Goal: Information Seeking & Learning: Learn about a topic

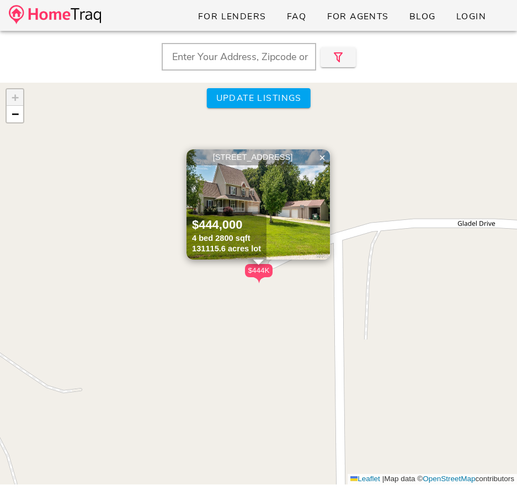
click at [287, 219] on img at bounding box center [257, 204] width 143 height 110
click at [245, 163] on div "[STREET_ADDRESS]" at bounding box center [258, 157] width 138 height 10
click at [20, 117] on link "−" at bounding box center [15, 114] width 17 height 17
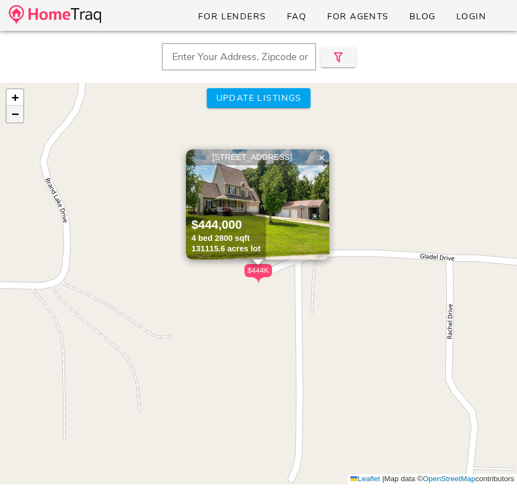
click at [20, 117] on link "−" at bounding box center [15, 114] width 17 height 17
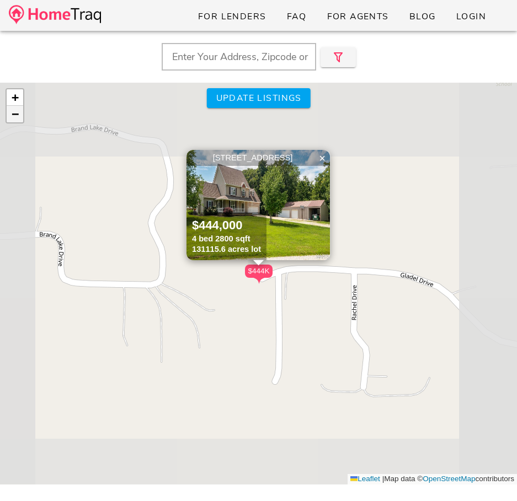
click at [20, 117] on link "−" at bounding box center [15, 114] width 17 height 17
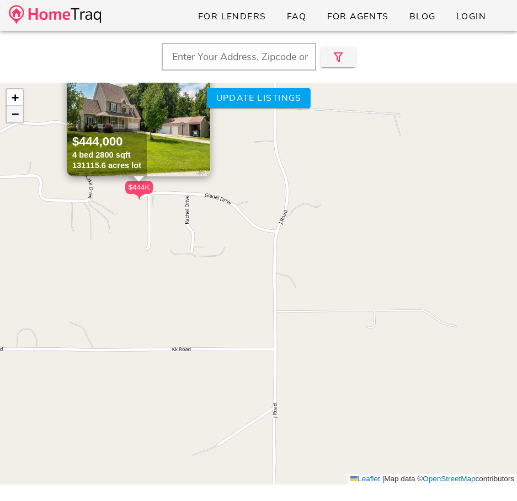
click at [20, 117] on link "−" at bounding box center [15, 114] width 17 height 17
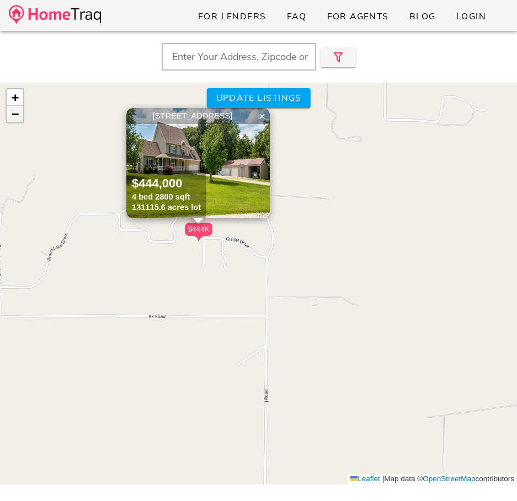
click at [20, 117] on link "−" at bounding box center [15, 114] width 17 height 17
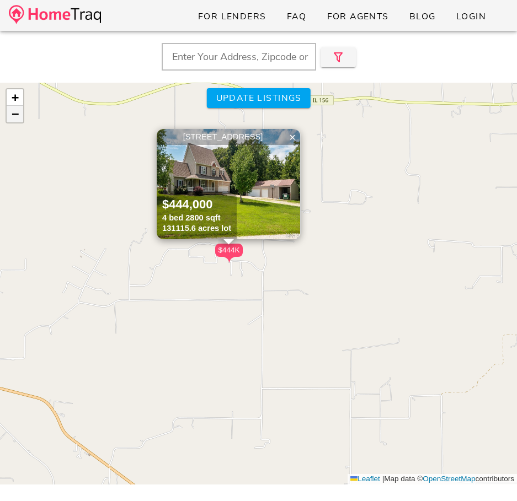
click at [20, 117] on link "−" at bounding box center [15, 114] width 17 height 17
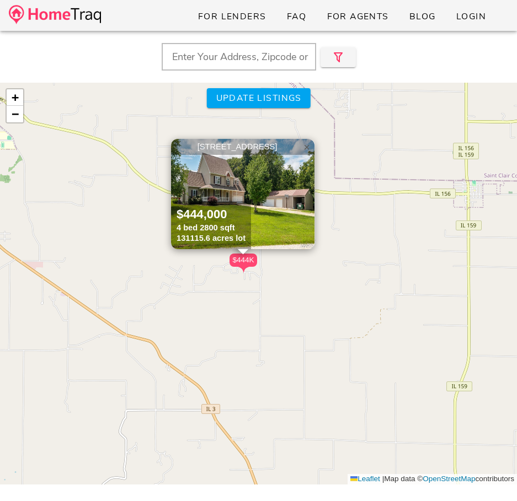
click at [308, 149] on span "×" at bounding box center [306, 147] width 7 height 12
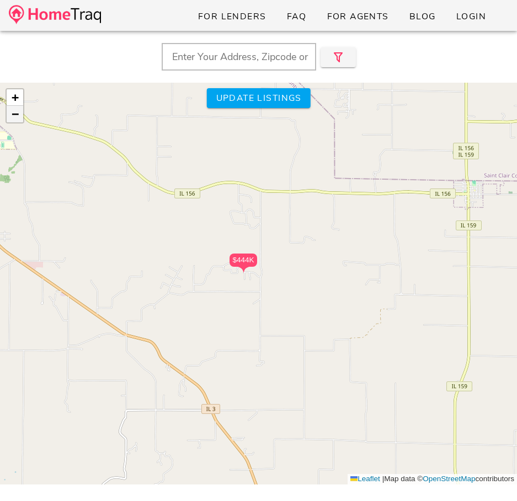
click at [15, 121] on span "−" at bounding box center [15, 114] width 7 height 14
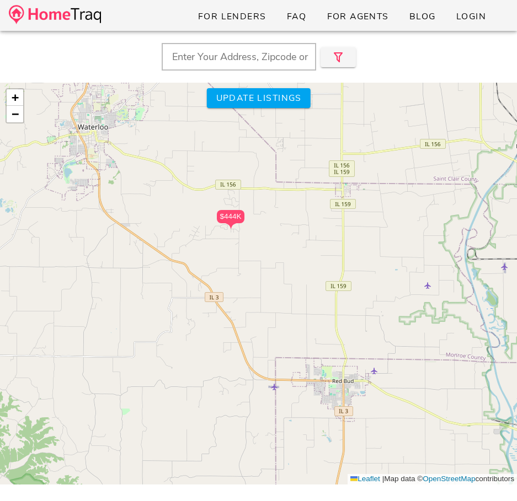
drag, startPoint x: 100, startPoint y: 213, endPoint x: 81, endPoint y: 162, distance: 55.3
click at [80, 162] on div "$444K + − Leaflet | Map data © OpenStreetMap contributors" at bounding box center [258, 284] width 517 height 402
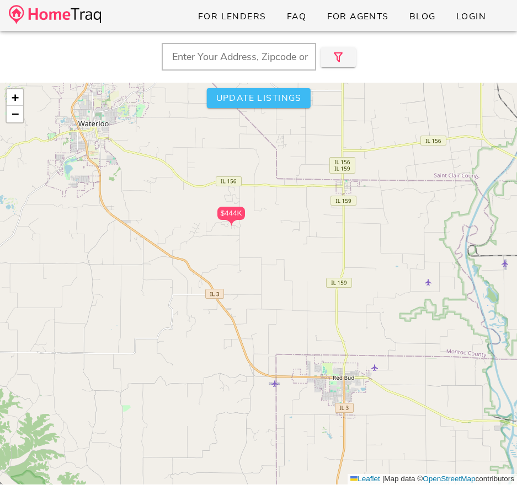
click at [297, 89] on button "Update listings" at bounding box center [258, 98] width 104 height 20
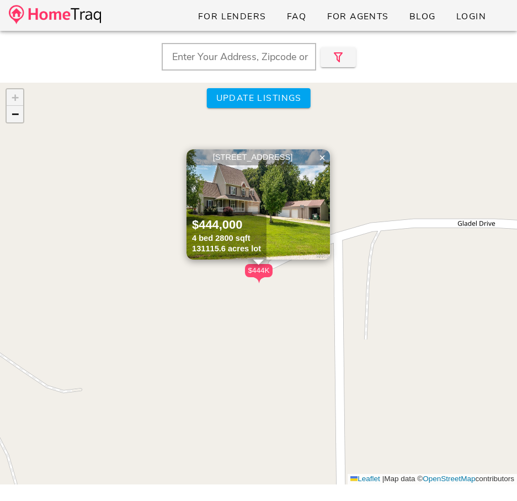
click at [13, 114] on span "−" at bounding box center [15, 114] width 7 height 14
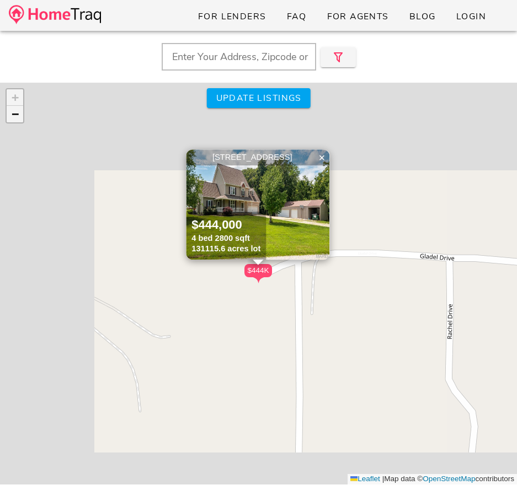
click at [13, 114] on span "−" at bounding box center [15, 114] width 7 height 14
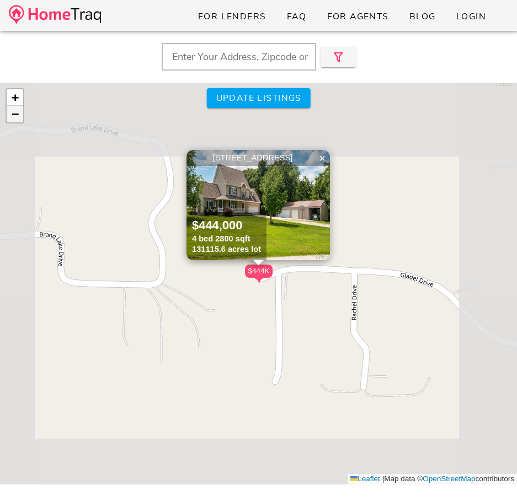
click at [13, 114] on span "−" at bounding box center [15, 114] width 7 height 14
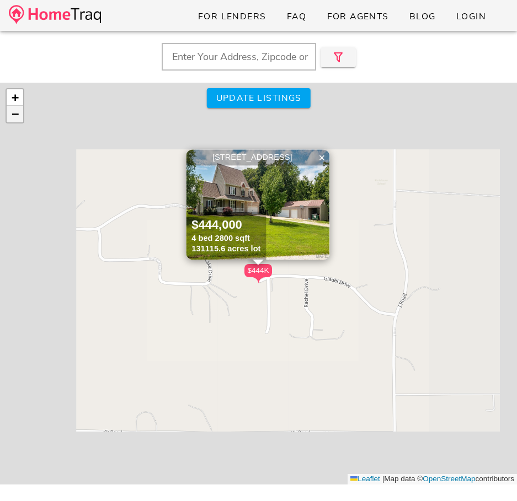
click at [13, 114] on span "−" at bounding box center [15, 114] width 7 height 14
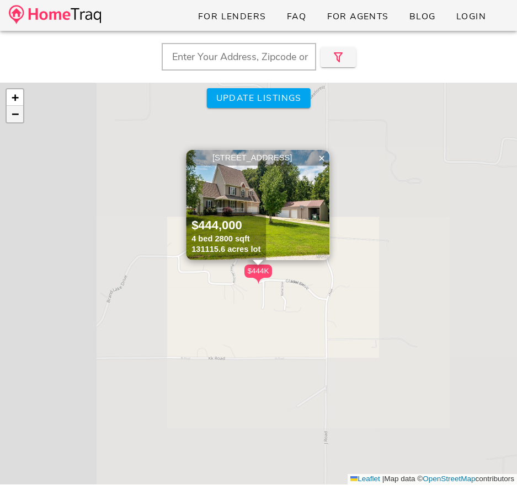
click at [13, 114] on span "−" at bounding box center [15, 114] width 7 height 14
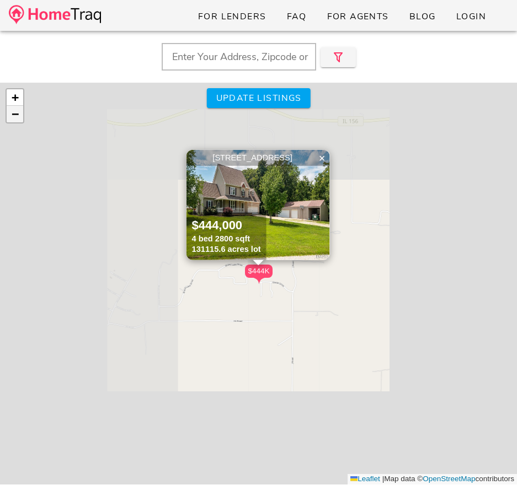
click at [13, 114] on span "−" at bounding box center [15, 114] width 7 height 14
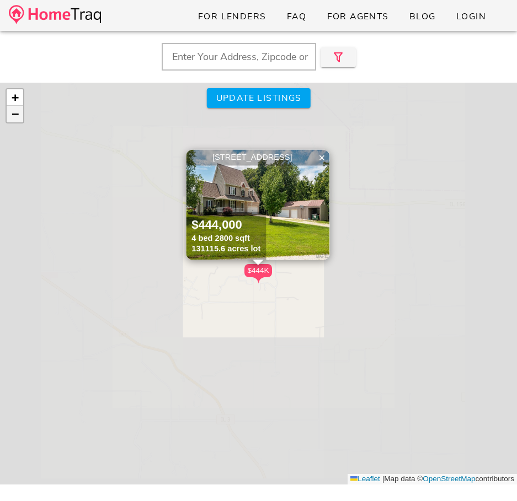
click at [13, 114] on span "−" at bounding box center [15, 114] width 7 height 14
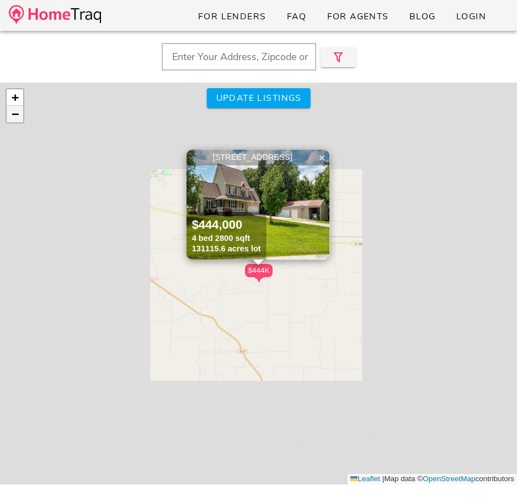
click at [13, 114] on span "−" at bounding box center [15, 114] width 7 height 14
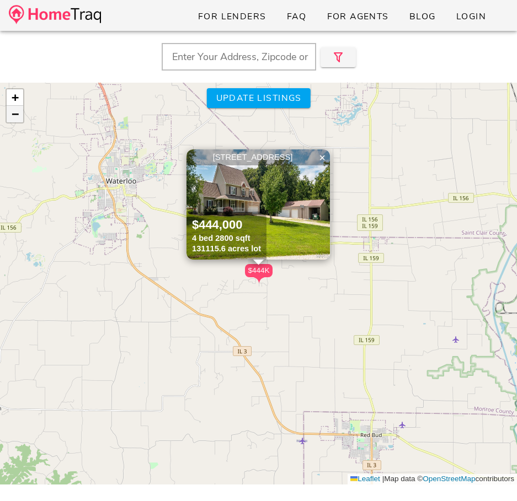
click at [13, 114] on span "−" at bounding box center [15, 114] width 7 height 14
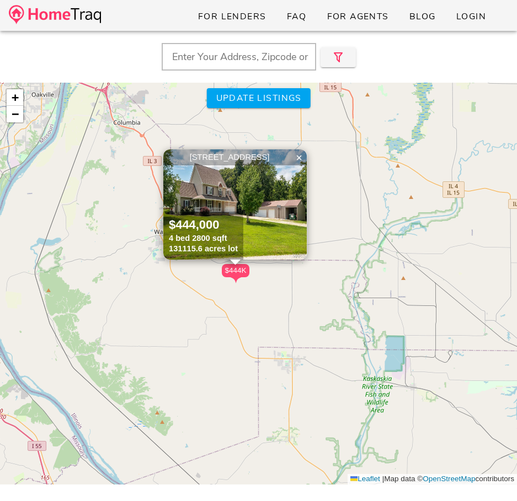
drag, startPoint x: 319, startPoint y: 342, endPoint x: 264, endPoint y: 340, distance: 55.7
click at [264, 340] on div "$444K 6609 Gladel Drive, Waterloo IL 62298 $444,000 4 bed 2800 sqft 131115.6 ac…" at bounding box center [258, 284] width 517 height 402
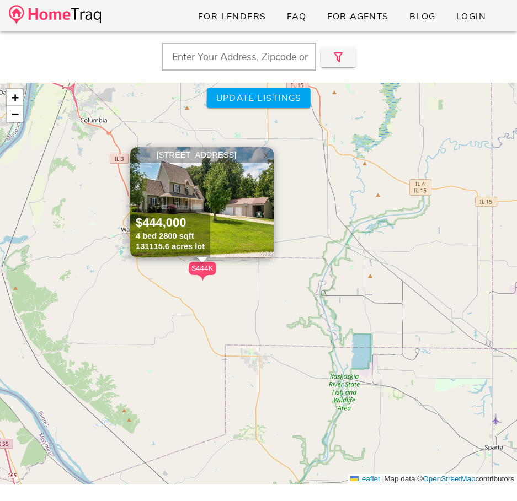
click at [268, 154] on span "×" at bounding box center [265, 155] width 7 height 12
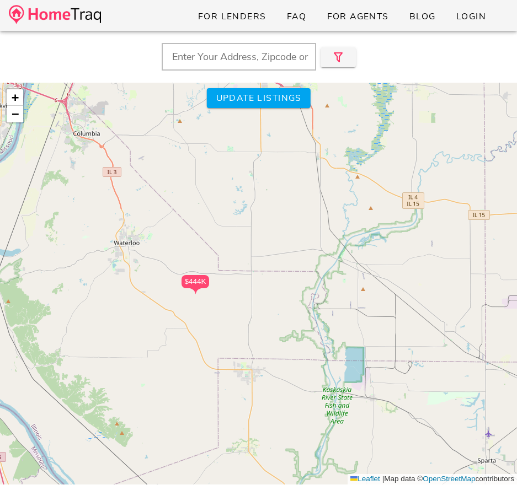
drag, startPoint x: 260, startPoint y: 218, endPoint x: 251, endPoint y: 232, distance: 16.1
click at [251, 232] on div "$444K + − Leaflet | Map data © OpenStreetMap contributors" at bounding box center [258, 284] width 517 height 402
click at [22, 103] on link "+" at bounding box center [15, 97] width 17 height 17
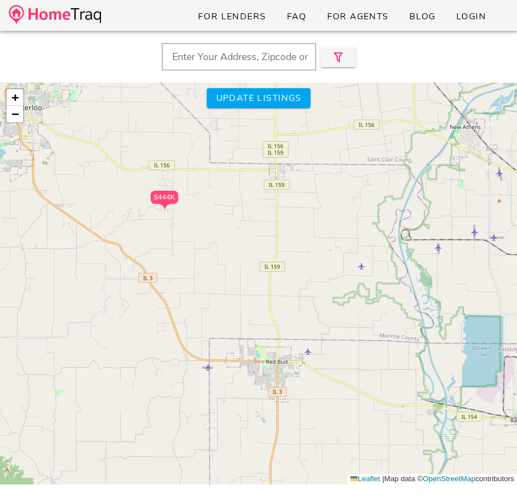
drag, startPoint x: 131, startPoint y: 201, endPoint x: 165, endPoint y: 105, distance: 101.8
click at [165, 105] on div "$444K + − Leaflet | Map data © OpenStreetMap contributors" at bounding box center [258, 284] width 517 height 402
click at [283, 101] on span "Update listings" at bounding box center [258, 98] width 86 height 12
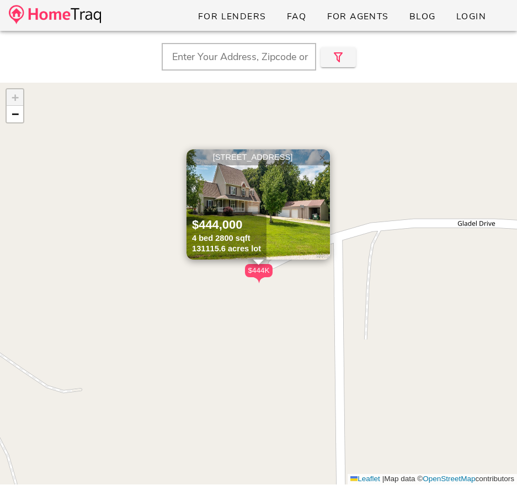
click at [324, 159] on span "×" at bounding box center [322, 158] width 7 height 12
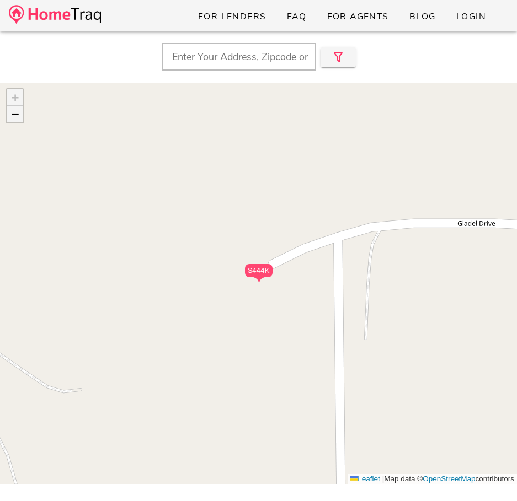
click at [22, 108] on link "−" at bounding box center [15, 114] width 17 height 17
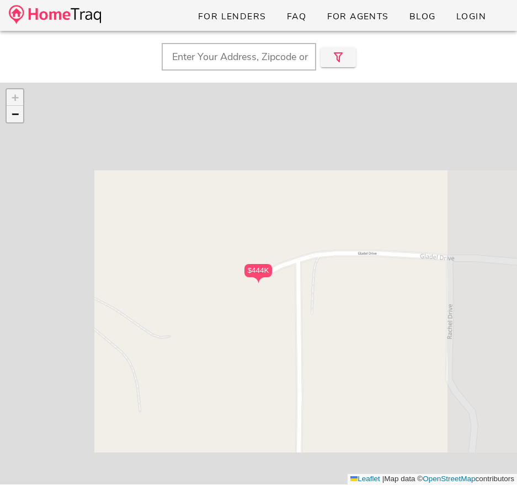
click at [22, 108] on link "−" at bounding box center [15, 114] width 17 height 17
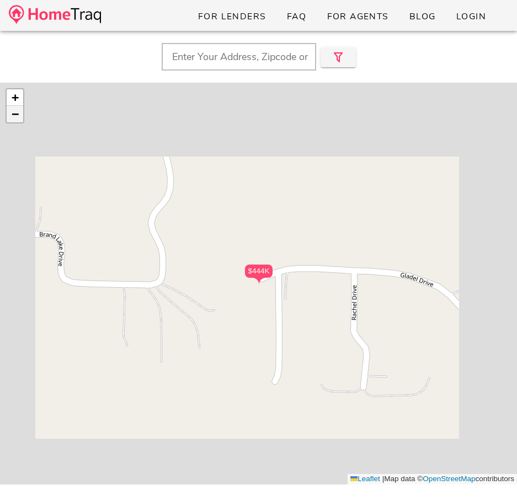
click at [22, 108] on link "−" at bounding box center [15, 114] width 17 height 17
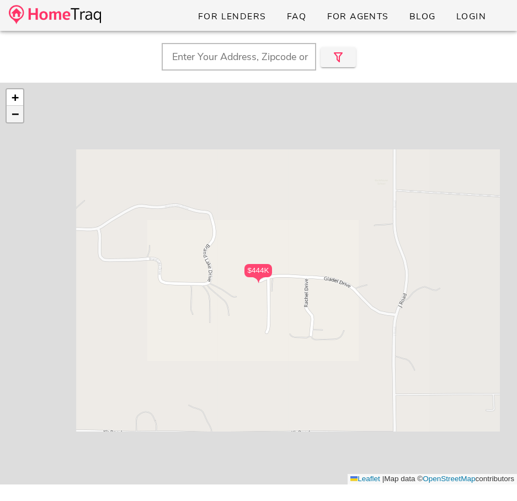
click at [22, 108] on link "−" at bounding box center [15, 114] width 17 height 17
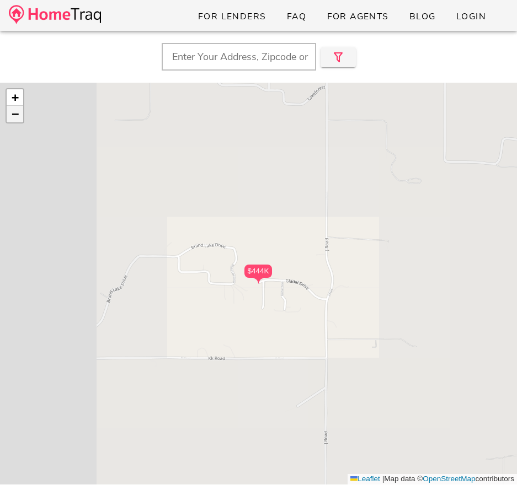
click at [22, 108] on link "−" at bounding box center [15, 114] width 17 height 17
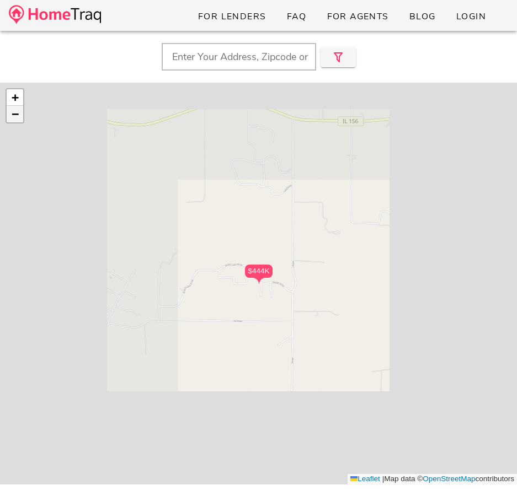
click at [22, 108] on link "−" at bounding box center [15, 114] width 17 height 17
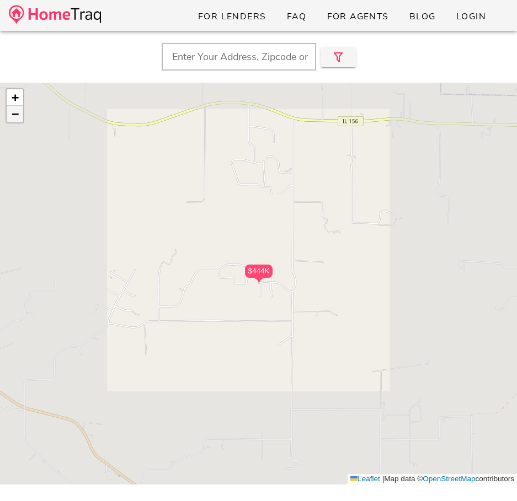
click at [22, 108] on link "−" at bounding box center [15, 114] width 17 height 17
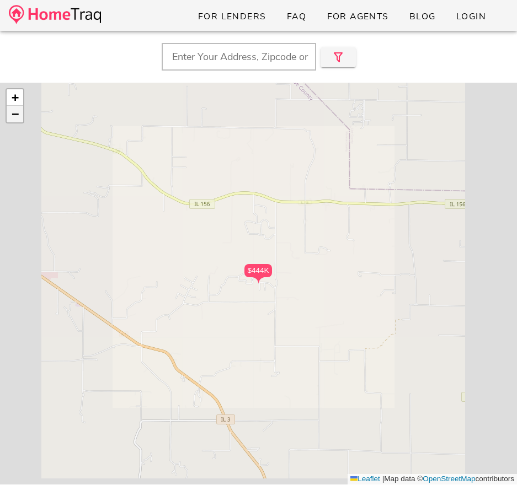
click at [22, 108] on link "−" at bounding box center [15, 114] width 17 height 17
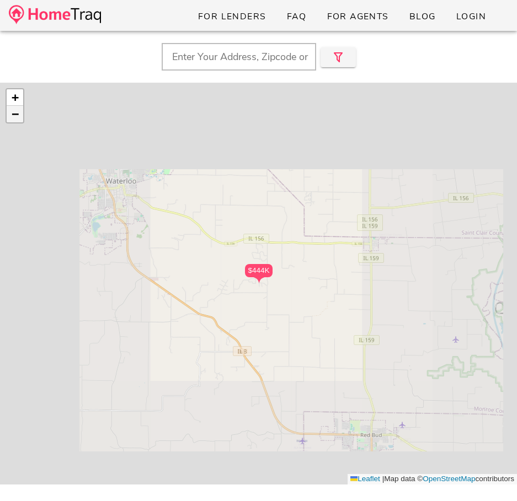
click at [22, 108] on link "−" at bounding box center [15, 114] width 17 height 17
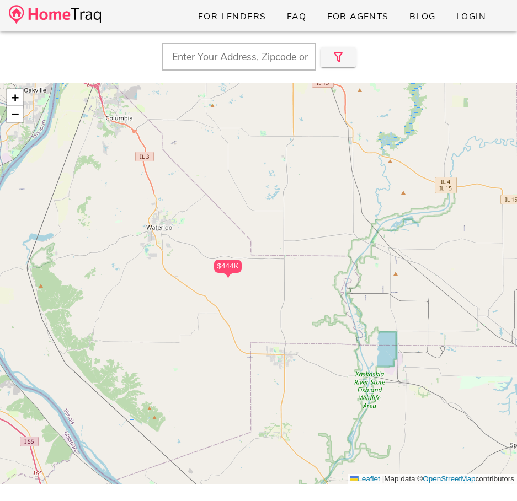
drag, startPoint x: 216, startPoint y: 120, endPoint x: 148, endPoint y: 95, distance: 72.9
click at [148, 95] on div "$444K + − Leaflet | Map data © OpenStreetMap contributors" at bounding box center [258, 284] width 517 height 402
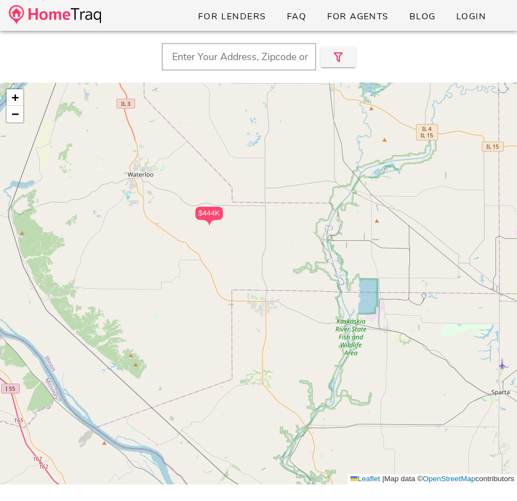
drag, startPoint x: 200, startPoint y: 169, endPoint x: 233, endPoint y: 122, distance: 57.7
click at [233, 122] on div "$444K + − Leaflet | Map data © OpenStreetMap contributors" at bounding box center [258, 284] width 517 height 402
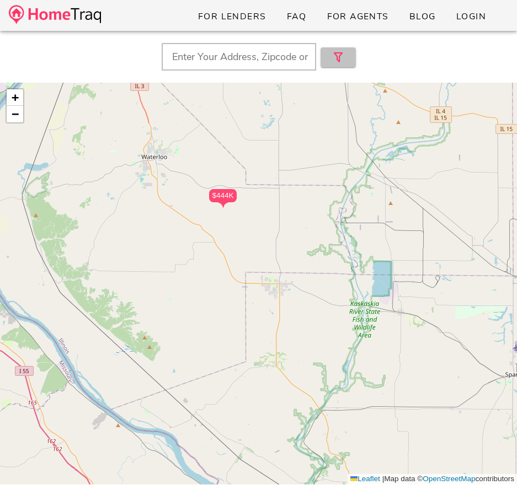
click at [336, 61] on icon "button" at bounding box center [337, 57] width 13 height 13
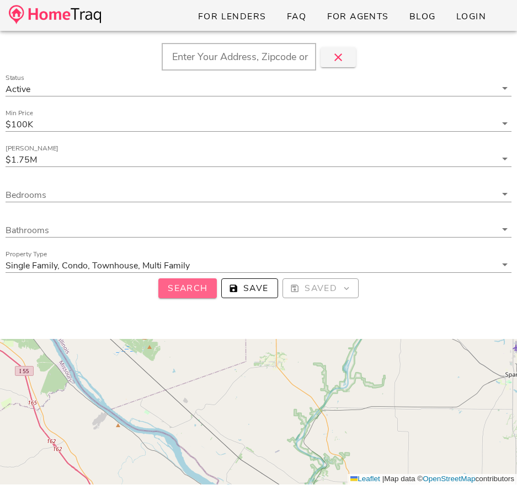
click at [178, 289] on span "Search" at bounding box center [187, 288] width 41 height 12
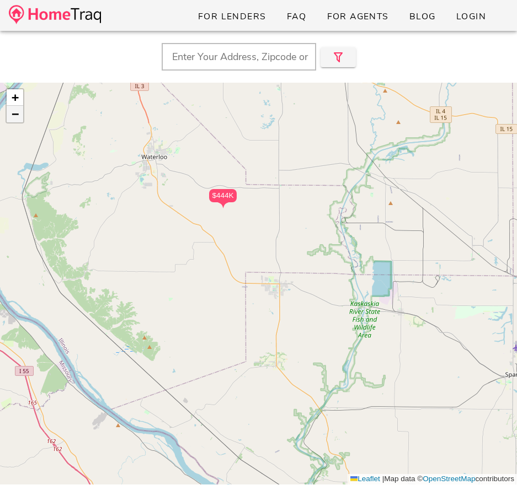
click at [22, 111] on link "−" at bounding box center [15, 114] width 17 height 17
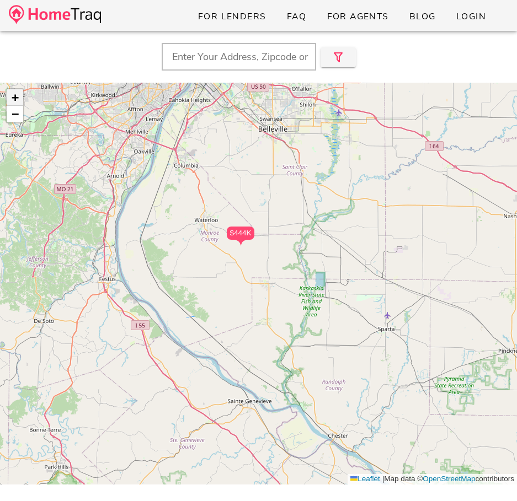
click at [15, 98] on span "+" at bounding box center [15, 97] width 7 height 14
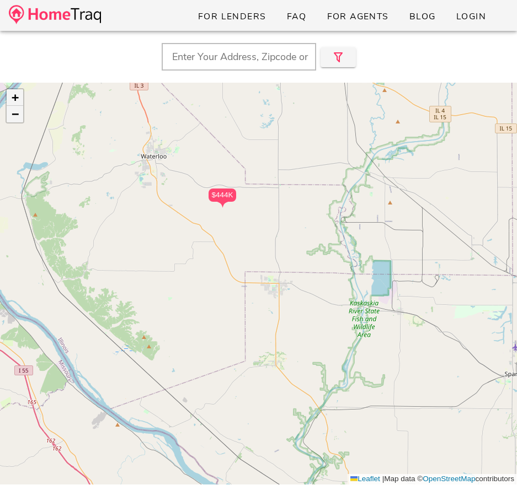
click at [14, 117] on span "−" at bounding box center [15, 114] width 7 height 14
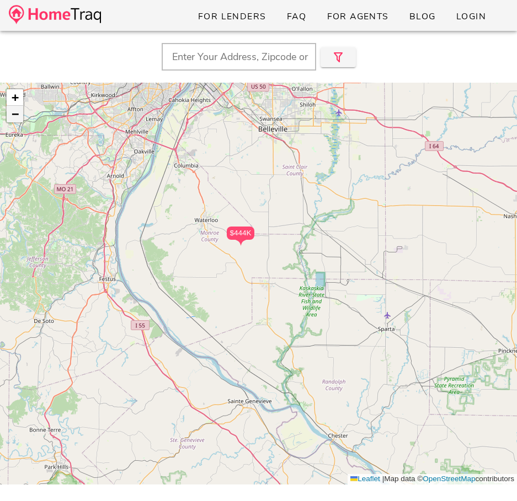
click at [14, 117] on span "−" at bounding box center [15, 114] width 7 height 14
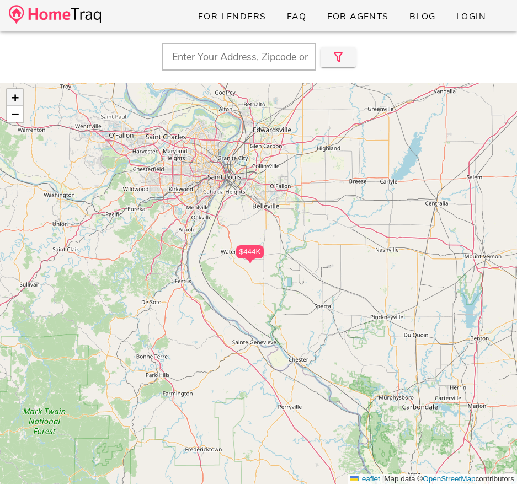
click at [13, 101] on span "+" at bounding box center [15, 97] width 7 height 14
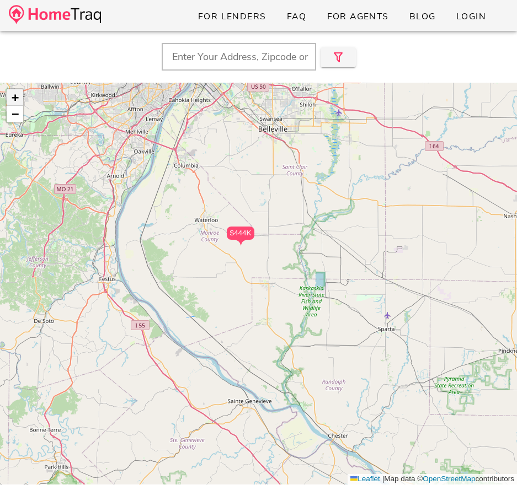
click at [13, 101] on span "+" at bounding box center [15, 97] width 7 height 14
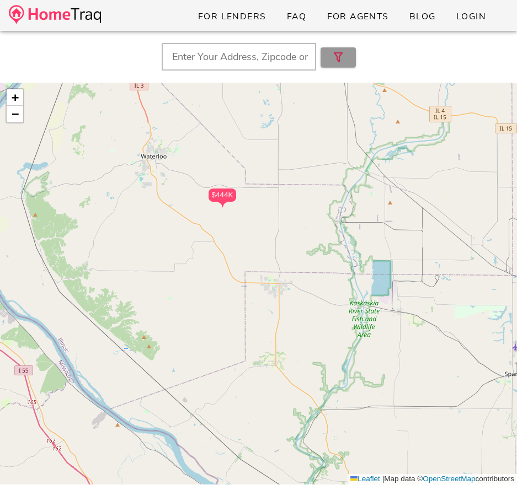
click at [349, 56] on button "button" at bounding box center [337, 57] width 35 height 20
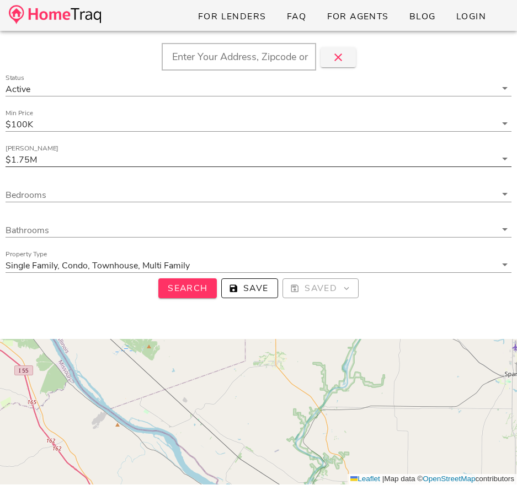
click at [131, 158] on input "Max Price" at bounding box center [267, 159] width 456 height 14
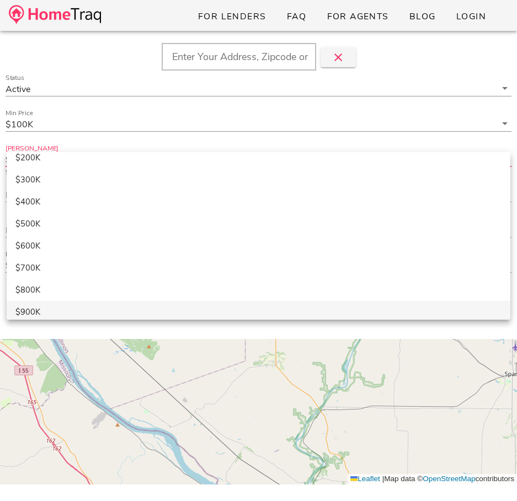
scroll to position [53, 0]
click at [68, 315] on div "$1M" at bounding box center [258, 313] width 486 height 10
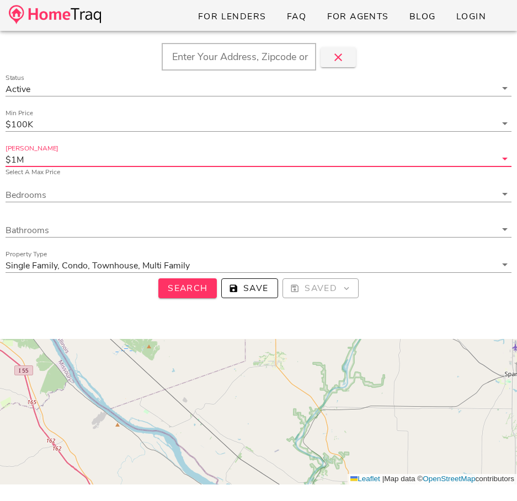
scroll to position [0, 0]
click at [192, 291] on span "Search" at bounding box center [187, 288] width 41 height 12
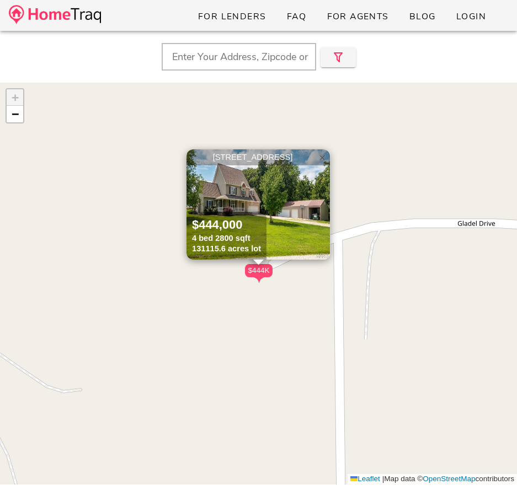
click at [319, 154] on span "×" at bounding box center [322, 158] width 7 height 12
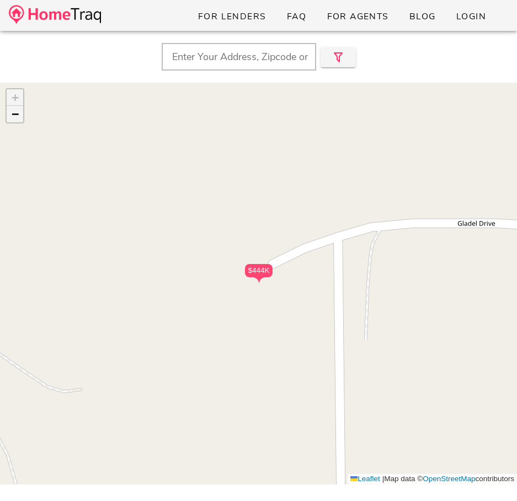
click at [13, 112] on span "−" at bounding box center [15, 114] width 7 height 14
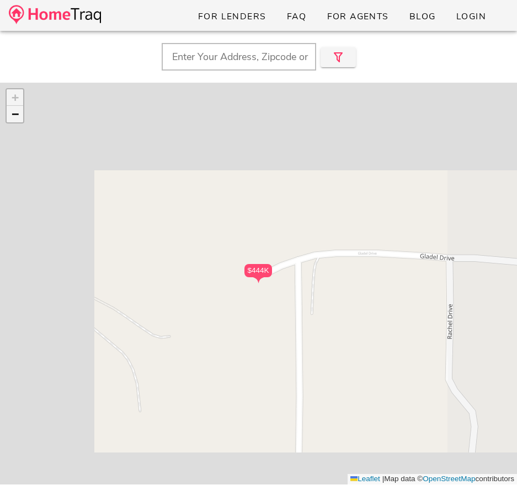
click at [13, 112] on span "−" at bounding box center [15, 114] width 7 height 14
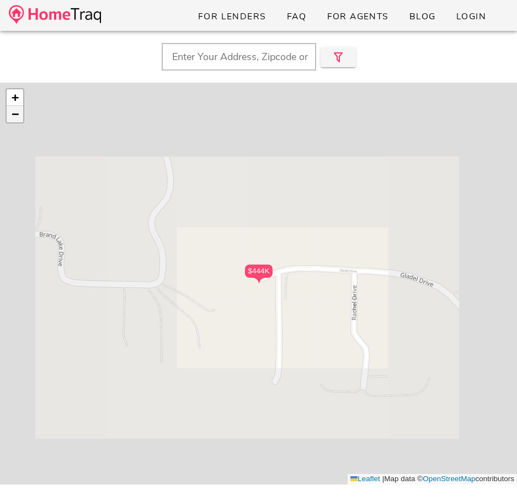
click at [13, 112] on span "−" at bounding box center [15, 114] width 7 height 14
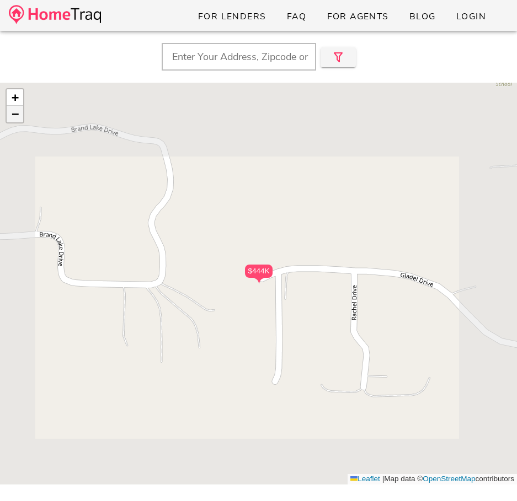
click at [13, 112] on span "−" at bounding box center [15, 114] width 7 height 14
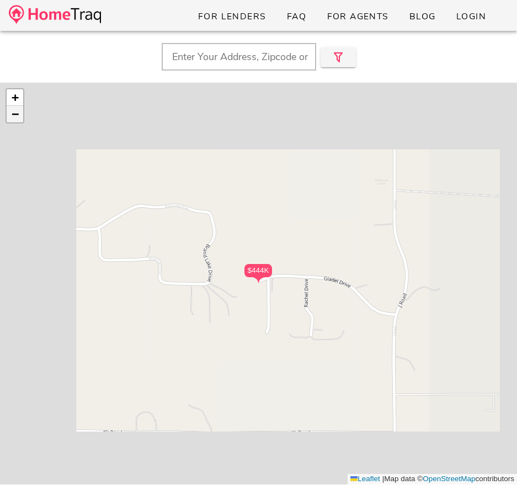
click at [13, 112] on span "−" at bounding box center [15, 114] width 7 height 14
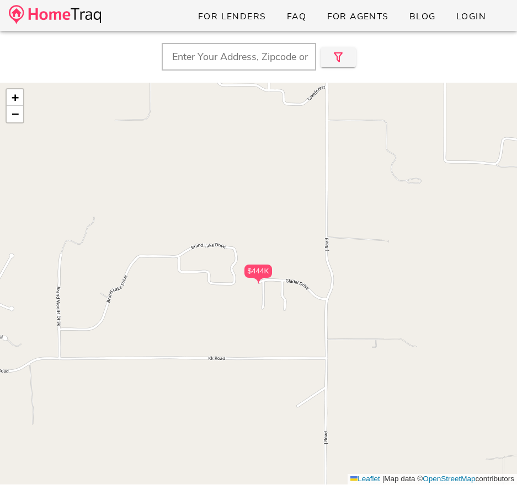
click at [48, 145] on div "$444K + − Leaflet | Map data © OpenStreetMap contributors" at bounding box center [258, 284] width 517 height 402
click at [12, 114] on span "−" at bounding box center [15, 114] width 7 height 14
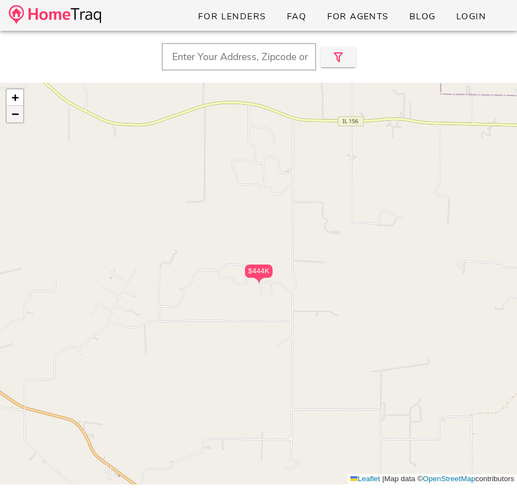
click at [12, 114] on span "−" at bounding box center [15, 114] width 7 height 14
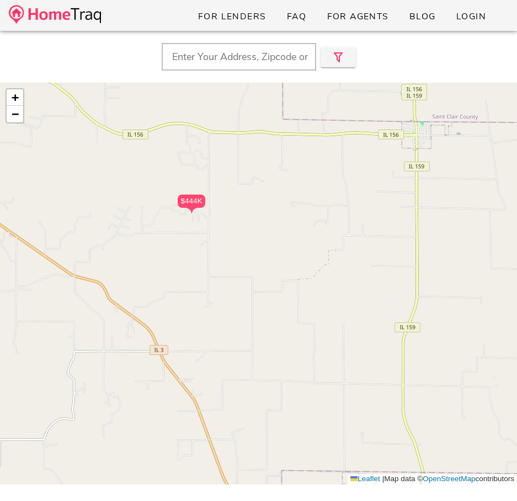
drag, startPoint x: 165, startPoint y: 276, endPoint x: 108, endPoint y: 214, distance: 84.7
click at [108, 214] on div "$444K + − Leaflet | Map data © OpenStreetMap contributors" at bounding box center [258, 284] width 517 height 402
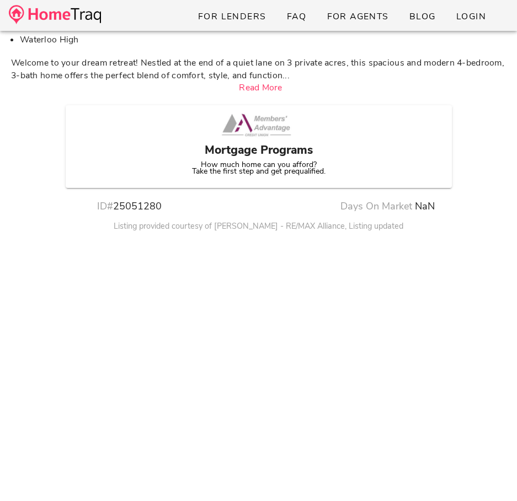
scroll to position [291, 0]
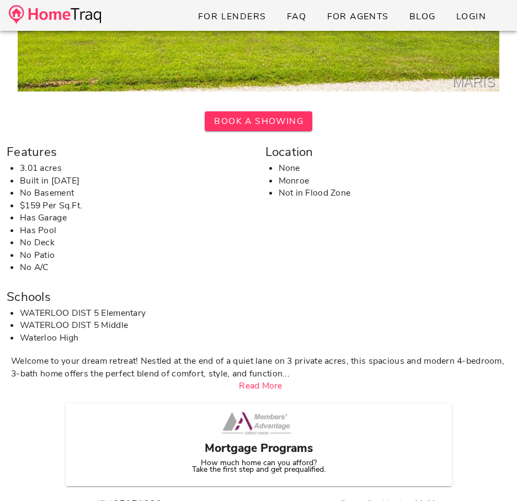
click at [268, 448] on h3 "Mortgage Programs" at bounding box center [258, 449] width 373 height 18
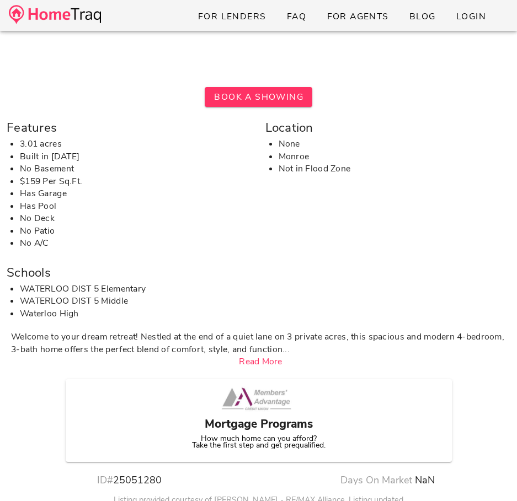
scroll to position [0, 0]
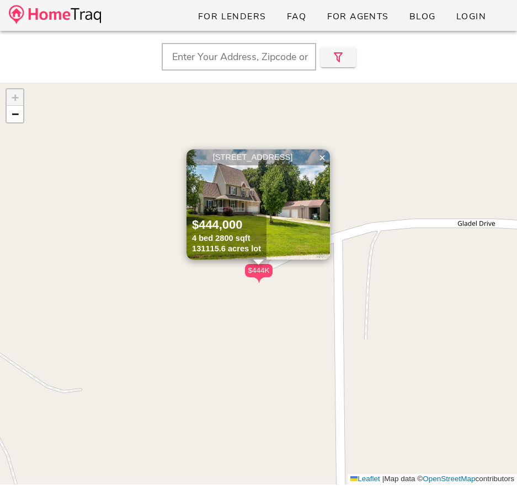
click at [71, 9] on img at bounding box center [55, 14] width 92 height 19
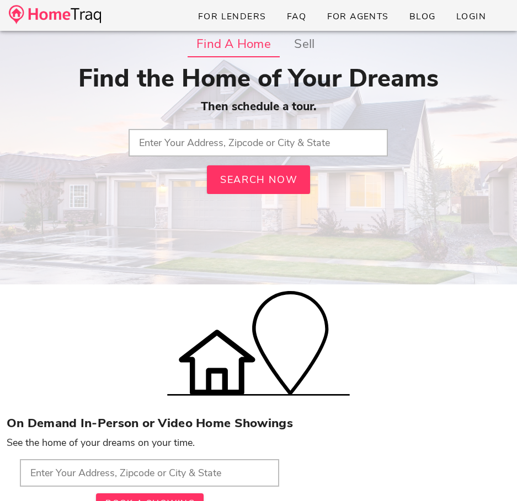
click at [187, 131] on input "text" at bounding box center [257, 143] width 259 height 28
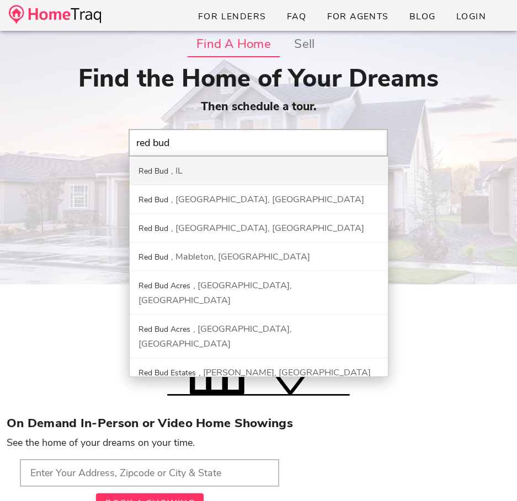
click at [169, 172] on div "Red Bud IL" at bounding box center [259, 171] width 258 height 29
type input "Red Bud, [GEOGRAPHIC_DATA]"
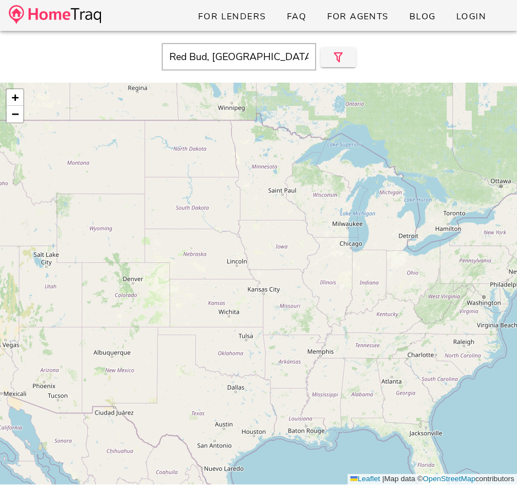
click at [325, 319] on div "+ − Leaflet | Map data © OpenStreetMap contributors" at bounding box center [258, 284] width 517 height 402
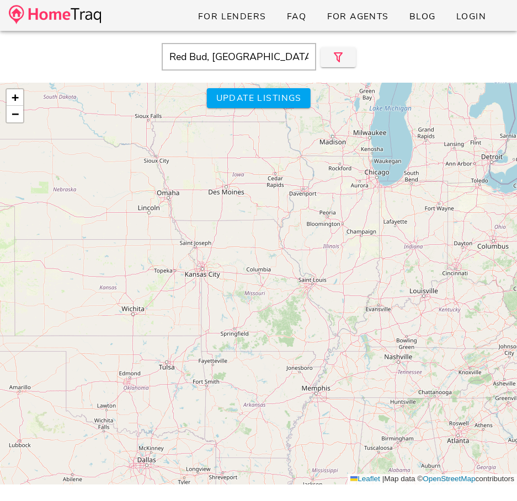
click at [325, 319] on div "+ − Leaflet | Map data © OpenStreetMap contributors" at bounding box center [258, 284] width 517 height 402
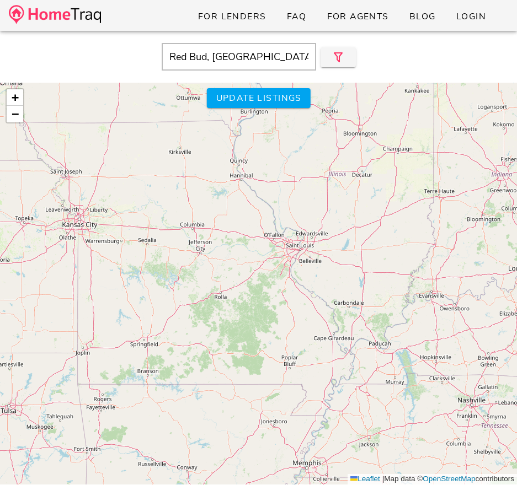
click at [325, 319] on div "+ − Leaflet | Map data © OpenStreetMap contributors" at bounding box center [258, 284] width 517 height 402
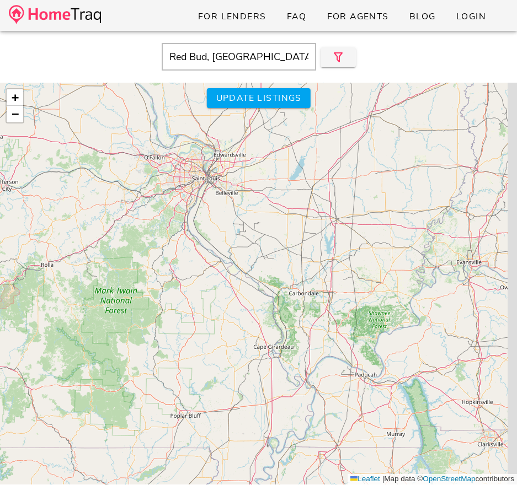
drag, startPoint x: 323, startPoint y: 297, endPoint x: 252, endPoint y: 292, distance: 70.7
click at [252, 292] on div "+ − Leaflet | Map data © OpenStreetMap contributors" at bounding box center [258, 284] width 517 height 402
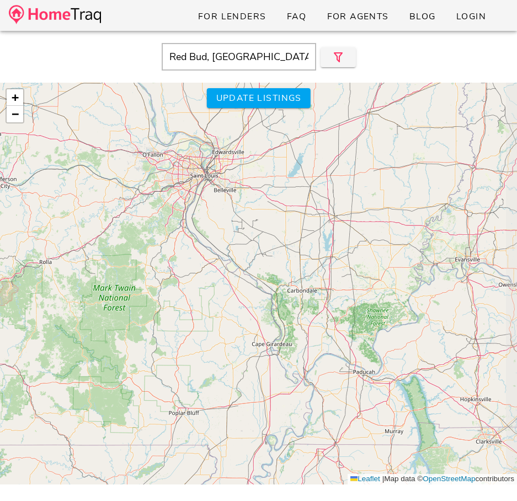
click at [255, 289] on div "+ − Leaflet | Map data © OpenStreetMap contributors" at bounding box center [258, 284] width 517 height 402
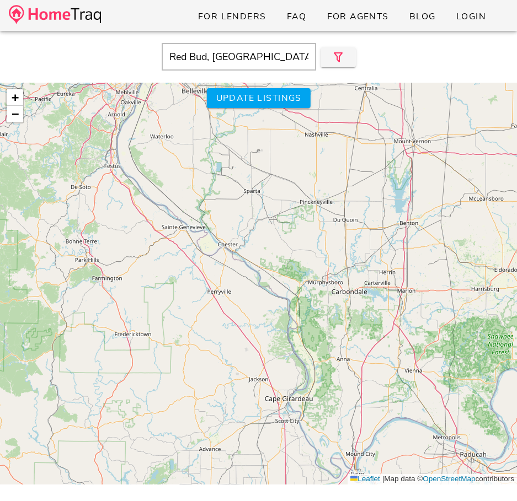
drag, startPoint x: 286, startPoint y: 282, endPoint x: 219, endPoint y: 268, distance: 68.1
click at [219, 268] on div "+ − Leaflet | Map data © OpenStreetMap contributors" at bounding box center [258, 284] width 517 height 402
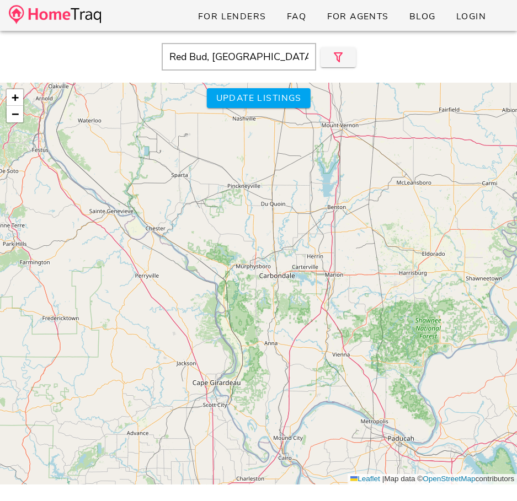
click at [200, 204] on div "+ − Leaflet | Map data © OpenStreetMap contributors" at bounding box center [258, 284] width 517 height 402
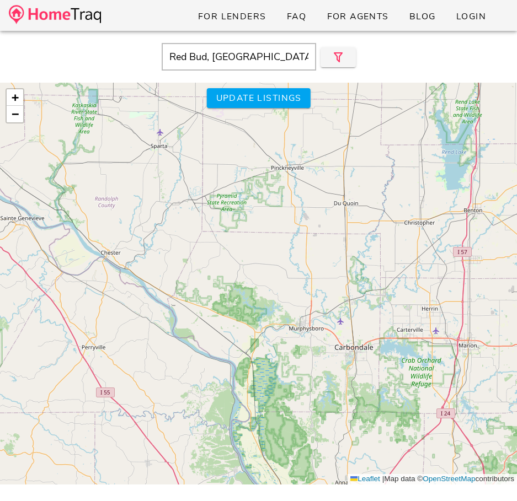
click at [199, 204] on div "+ − Leaflet | Map data © OpenStreetMap contributors" at bounding box center [258, 284] width 517 height 402
click at [200, 206] on div "+ − Leaflet | Map data © OpenStreetMap contributors" at bounding box center [258, 284] width 517 height 402
click at [176, 185] on div "+ − Leaflet | Map data © OpenStreetMap contributors" at bounding box center [258, 284] width 517 height 402
click at [176, 187] on div "+ − Leaflet | Map data © OpenStreetMap contributors" at bounding box center [258, 284] width 517 height 402
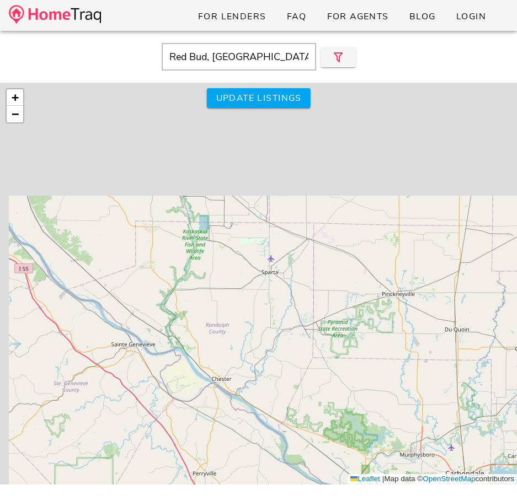
drag, startPoint x: 105, startPoint y: 154, endPoint x: 216, endPoint y: 281, distance: 168.8
click at [216, 281] on div "+ − Leaflet | Map data © OpenStreetMap contributors" at bounding box center [258, 284] width 517 height 402
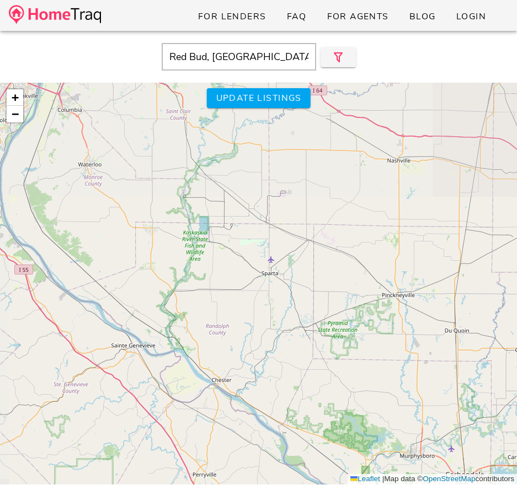
click at [215, 280] on div "+ − Leaflet | Map data © OpenStreetMap contributors" at bounding box center [258, 284] width 517 height 402
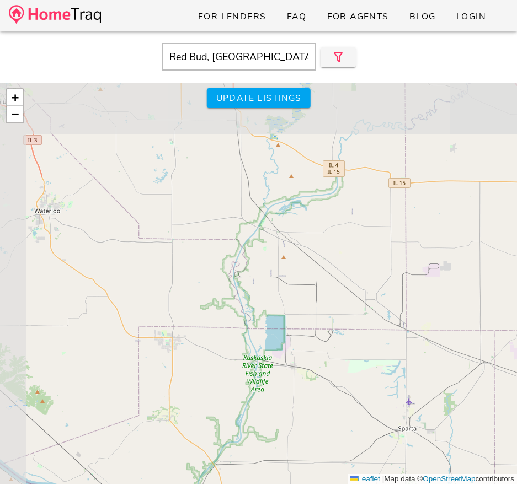
drag, startPoint x: 189, startPoint y: 232, endPoint x: 271, endPoint y: 393, distance: 180.7
click at [271, 394] on div "+ − Leaflet | Map data © OpenStreetMap contributors" at bounding box center [258, 284] width 517 height 402
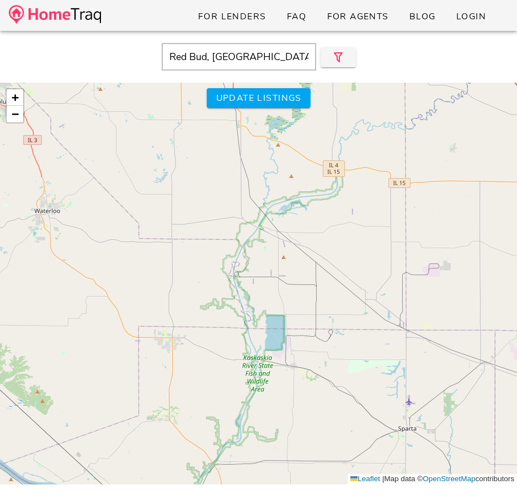
click at [271, 393] on div "+ − Leaflet | Map data © OpenStreetMap contributors" at bounding box center [258, 284] width 517 height 402
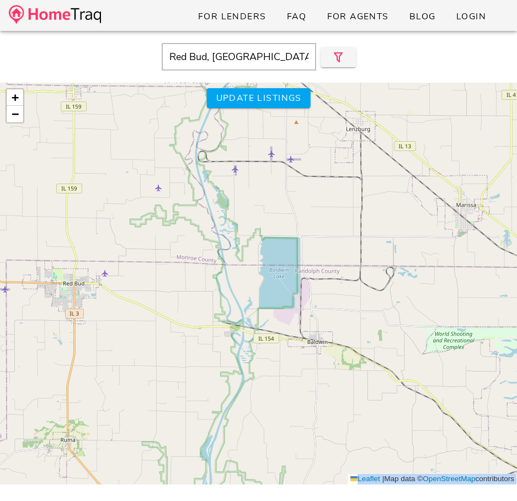
drag, startPoint x: 271, startPoint y: 393, endPoint x: 324, endPoint y: 380, distance: 55.0
click at [325, 380] on div "+ − Leaflet | Map data © OpenStreetMap contributors" at bounding box center [258, 284] width 517 height 402
click at [272, 114] on div "+ − Leaflet | Map data © OpenStreetMap contributors" at bounding box center [258, 284] width 517 height 402
click at [272, 102] on span "Update listings" at bounding box center [258, 98] width 86 height 12
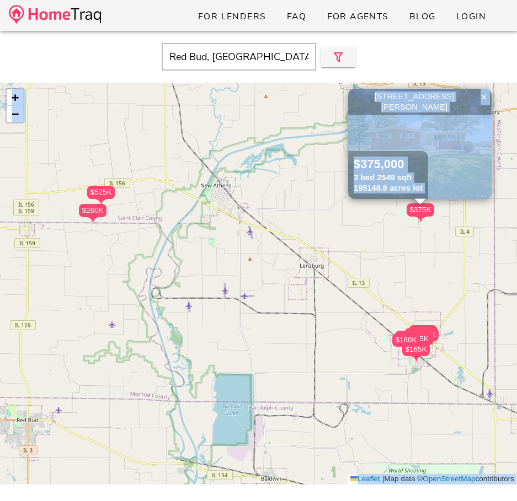
click at [375, 124] on img at bounding box center [419, 144] width 143 height 110
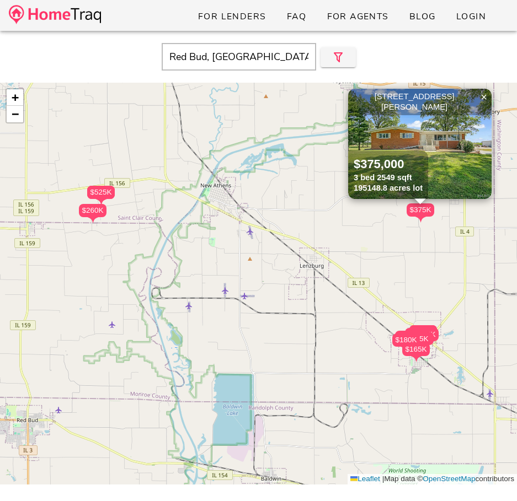
click at [141, 61] on div "Red Bud, IL" at bounding box center [259, 57] width 506 height 28
click at [480, 94] on span "×" at bounding box center [483, 97] width 7 height 12
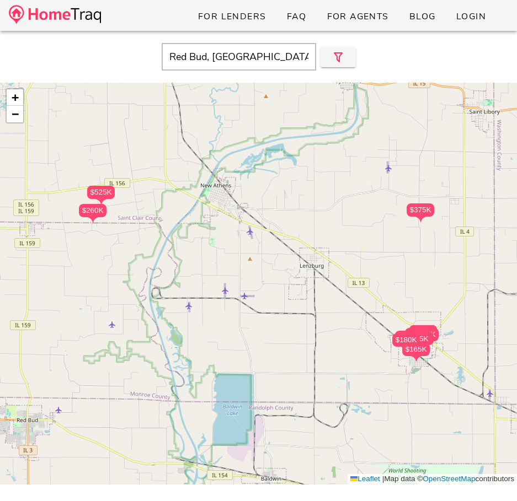
click at [140, 47] on div "Red Bud, IL" at bounding box center [259, 57] width 506 height 28
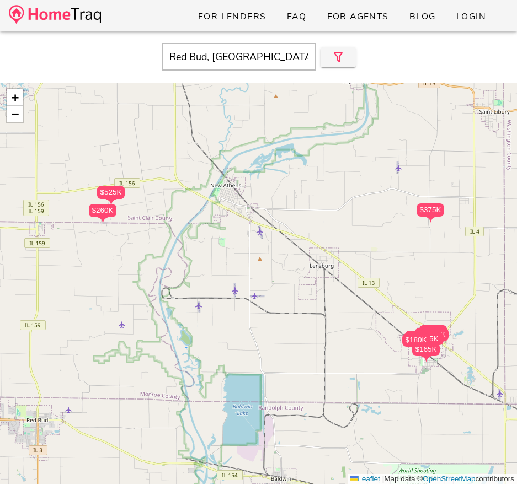
drag, startPoint x: 275, startPoint y: 130, endPoint x: 298, endPoint y: 130, distance: 22.6
click at [298, 130] on div "$180K $170K $165K $195K $174K $115K $165K $165K $117K $260K $525K $525K $375K +…" at bounding box center [258, 284] width 517 height 402
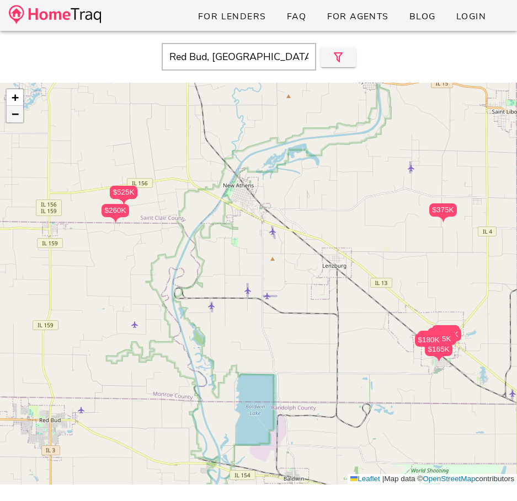
click at [14, 119] on span "−" at bounding box center [15, 114] width 7 height 14
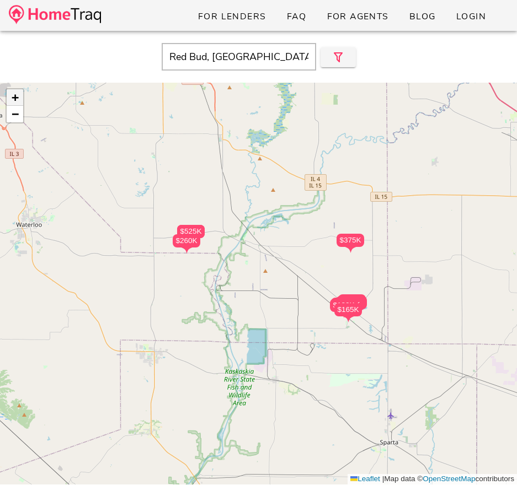
click at [14, 98] on span "+" at bounding box center [15, 97] width 7 height 14
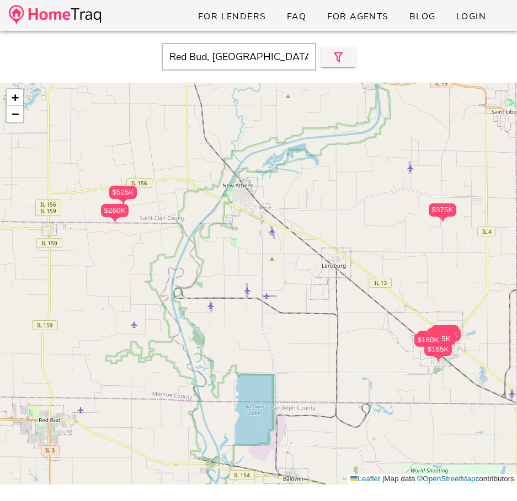
drag, startPoint x: 135, startPoint y: 137, endPoint x: 132, endPoint y: 109, distance: 27.7
click at [132, 109] on div "$180K $170K $165K $195K $174K $115K $165K $165K $117K $260K $525K $525K $375K +…" at bounding box center [258, 284] width 517 height 402
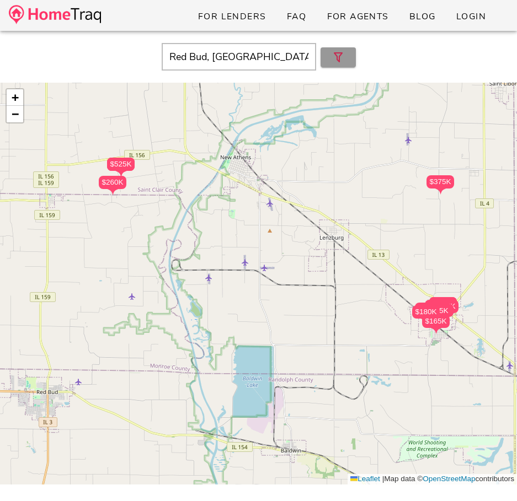
click at [332, 64] on button "button" at bounding box center [337, 57] width 35 height 20
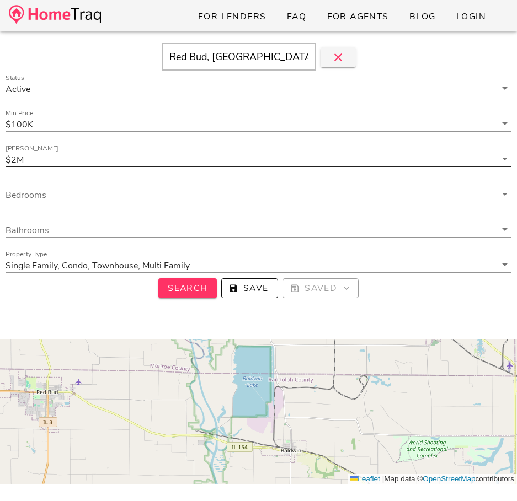
click at [61, 154] on input "Max Price" at bounding box center [261, 159] width 470 height 14
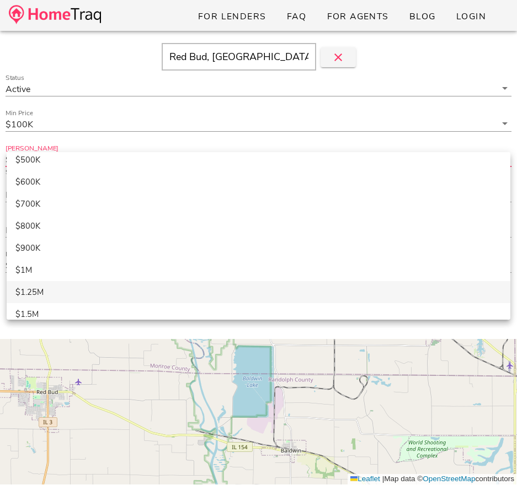
scroll to position [98, 0]
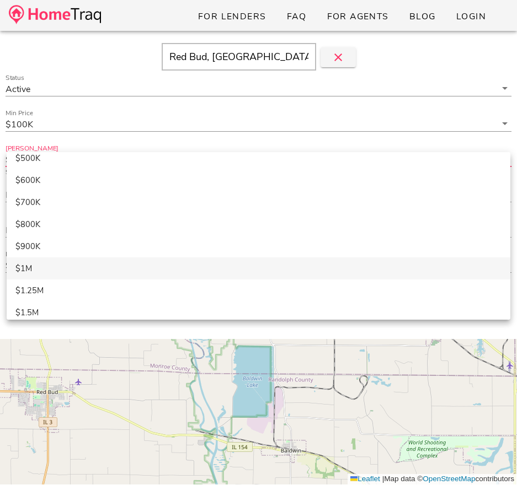
click at [58, 272] on div "$1M" at bounding box center [258, 269] width 486 height 10
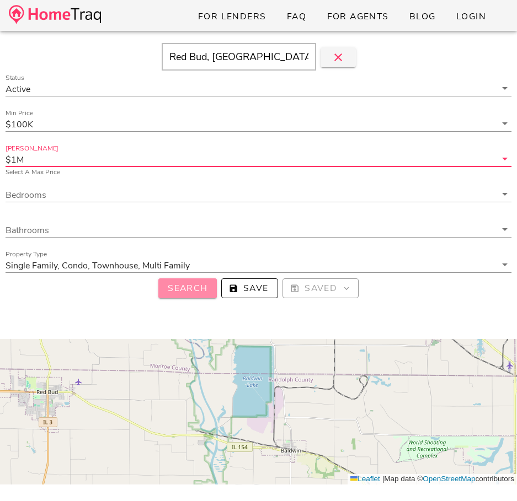
click at [200, 288] on span "Search" at bounding box center [187, 288] width 41 height 12
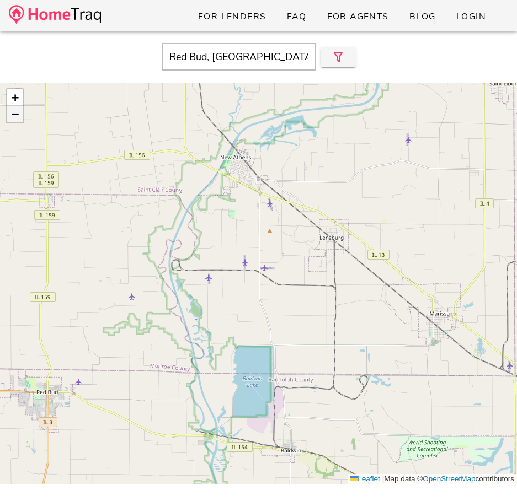
click at [14, 119] on span "−" at bounding box center [15, 114] width 7 height 14
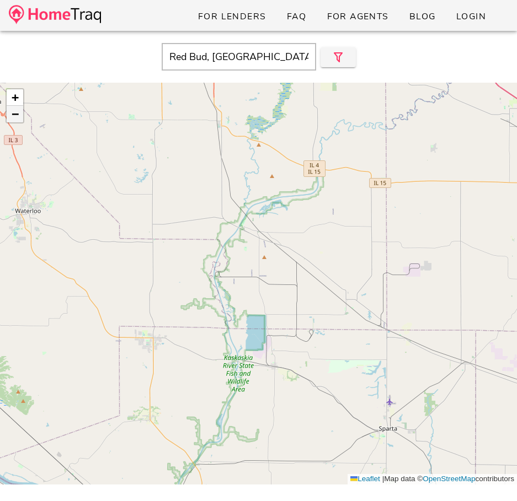
click at [14, 119] on span "−" at bounding box center [15, 114] width 7 height 14
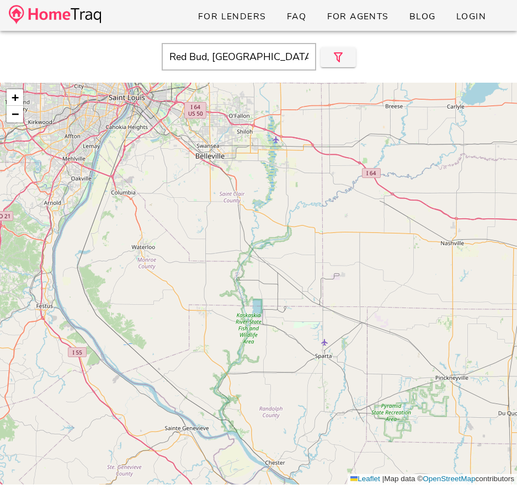
click at [50, 9] on img at bounding box center [55, 14] width 92 height 19
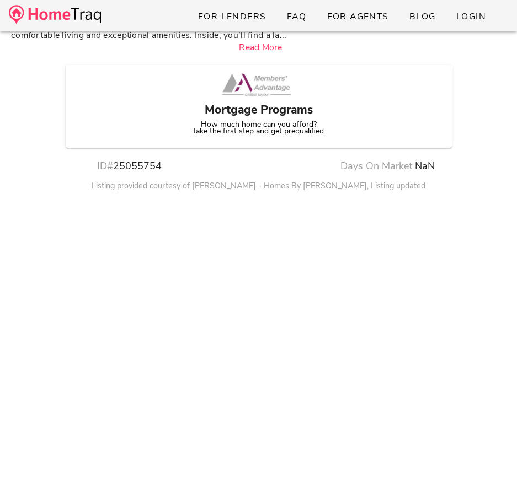
scroll to position [667, 0]
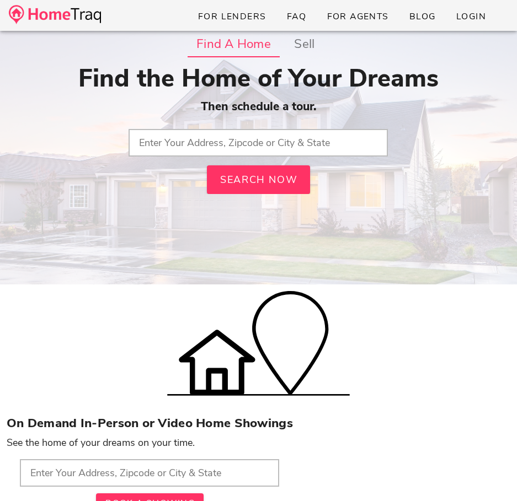
click at [248, 146] on input "text" at bounding box center [257, 143] width 259 height 28
type input "Red Bud, [GEOGRAPHIC_DATA]"
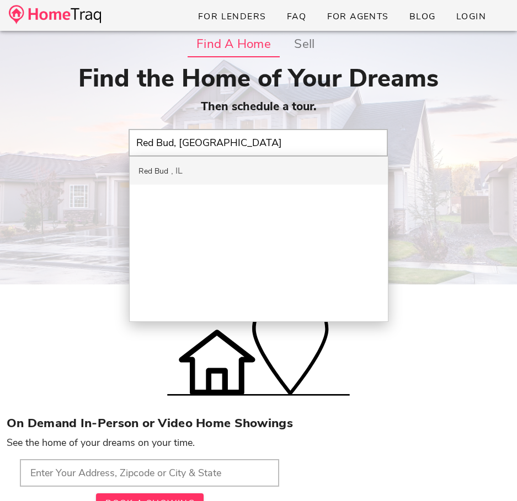
click at [231, 184] on div "Find the Home of Your Dreams Then schedule a tour. Red Bud, IL Red Bud IL Searc…" at bounding box center [258, 129] width 503 height 130
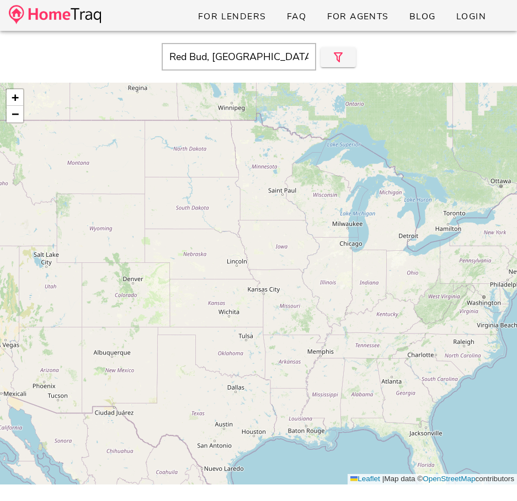
click at [218, 56] on input "Red Bud, [GEOGRAPHIC_DATA]" at bounding box center [239, 57] width 154 height 28
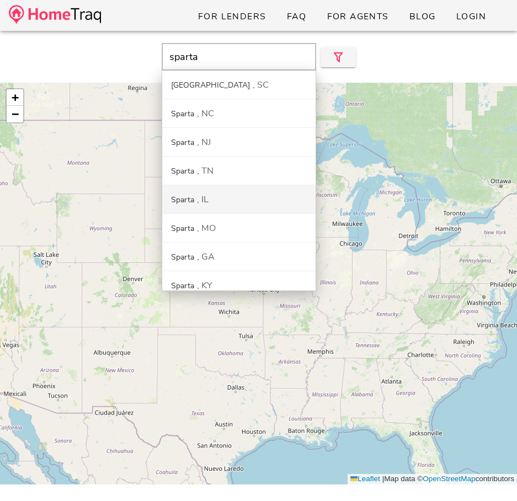
click at [211, 195] on div "Sparta IL" at bounding box center [238, 199] width 153 height 29
type input "[GEOGRAPHIC_DATA], [GEOGRAPHIC_DATA]"
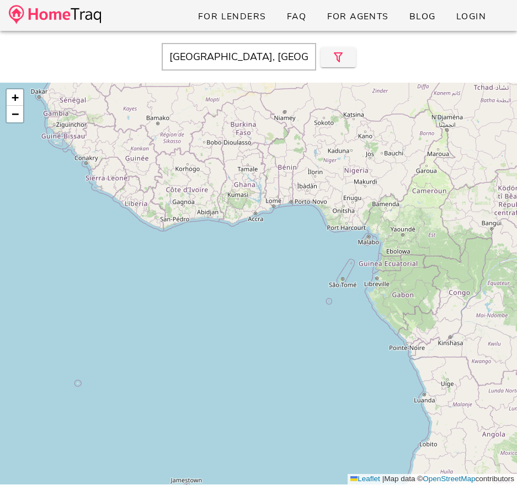
click at [235, 57] on input "[GEOGRAPHIC_DATA], [GEOGRAPHIC_DATA]" at bounding box center [239, 57] width 154 height 28
click at [350, 56] on button "button" at bounding box center [337, 57] width 35 height 20
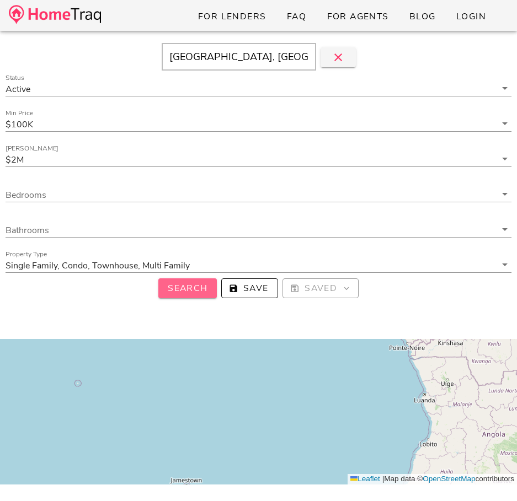
click at [201, 281] on button "Search" at bounding box center [187, 288] width 58 height 20
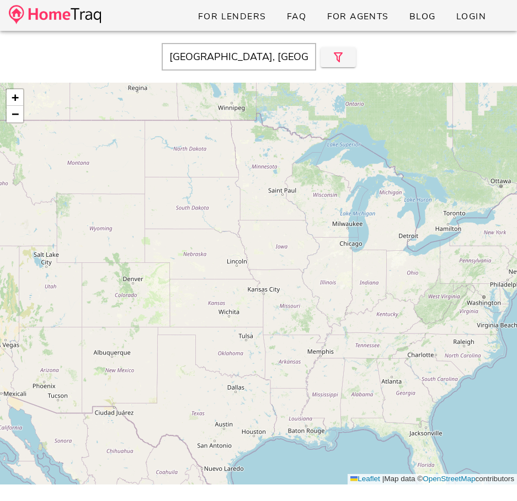
click at [84, 20] on img at bounding box center [55, 14] width 92 height 19
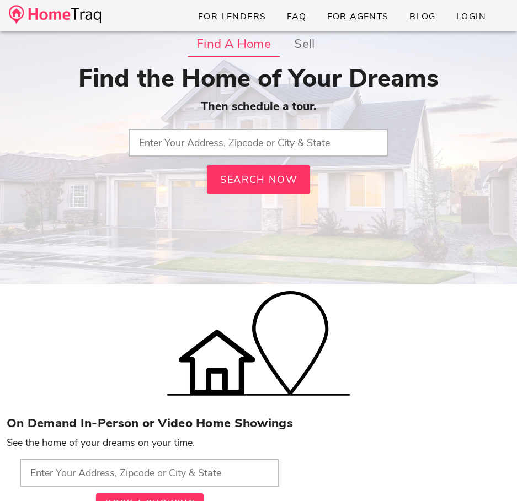
click at [237, 146] on input "text" at bounding box center [257, 143] width 259 height 28
type input "Red Bud, [GEOGRAPHIC_DATA]"
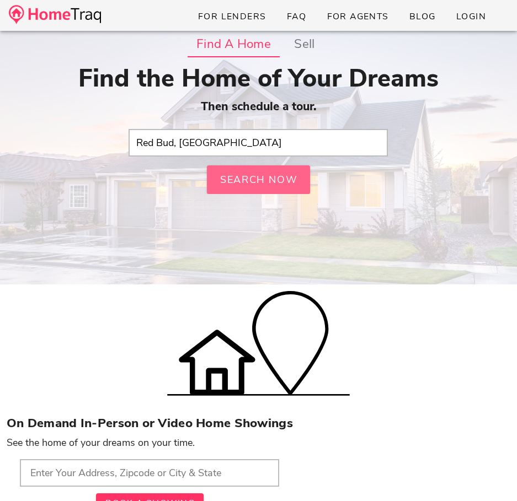
click at [230, 171] on button "Search Now" at bounding box center [259, 179] width 104 height 29
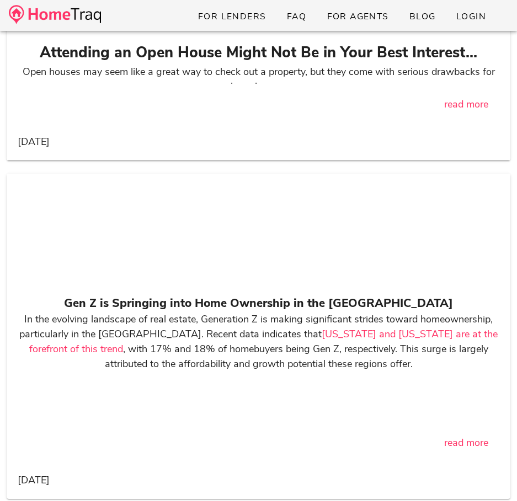
scroll to position [4362, 0]
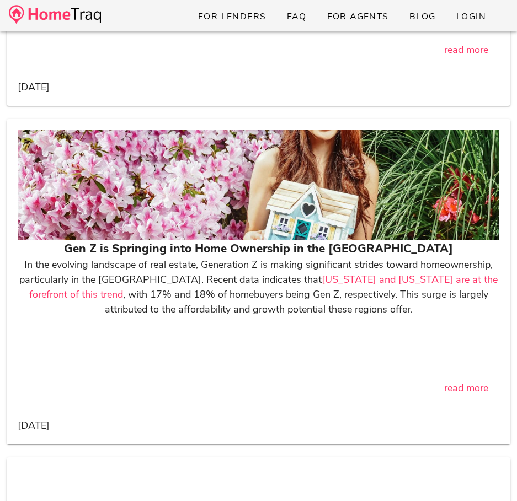
click at [333, 206] on div at bounding box center [258, 185] width 481 height 110
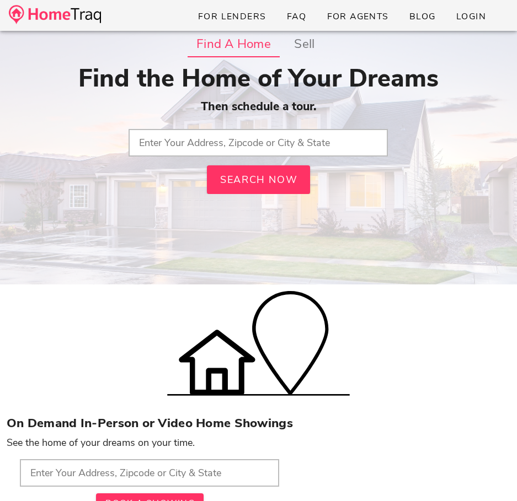
click at [74, 14] on img at bounding box center [55, 14] width 92 height 19
click at [85, 24] on link at bounding box center [55, 16] width 92 height 26
click at [203, 132] on input "text" at bounding box center [257, 143] width 259 height 28
click at [293, 179] on span "Search Now" at bounding box center [258, 179] width 78 height 13
click at [284, 142] on input "text" at bounding box center [257, 143] width 259 height 28
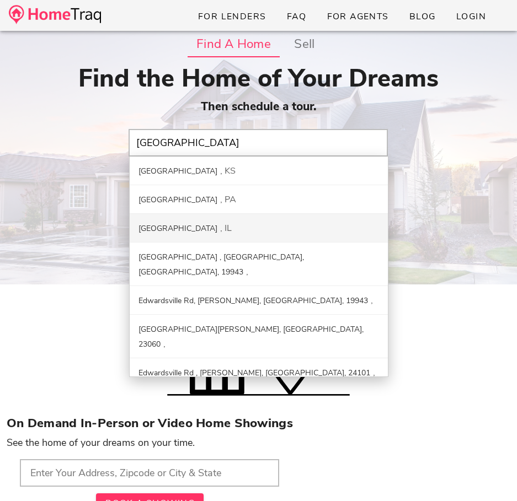
click at [241, 239] on div "Edwardsville IL" at bounding box center [259, 228] width 258 height 29
type input "[GEOGRAPHIC_DATA], [GEOGRAPHIC_DATA]"
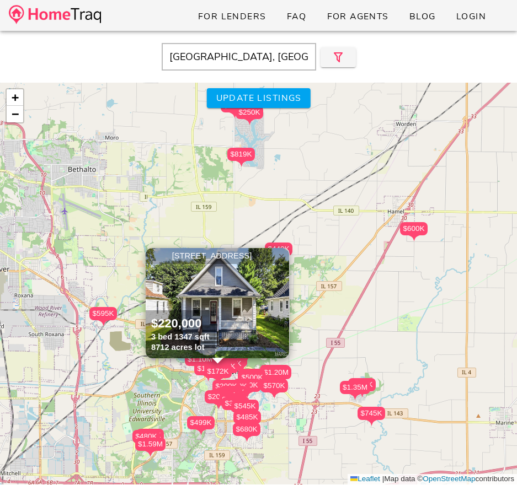
click at [280, 261] on span "×" at bounding box center [281, 256] width 7 height 12
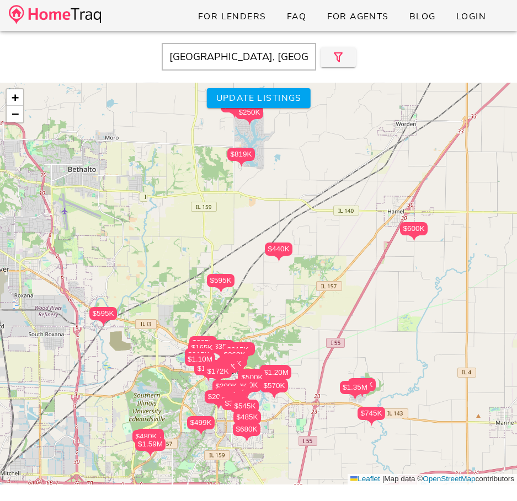
drag, startPoint x: 291, startPoint y: 323, endPoint x: 291, endPoint y: 173, distance: 150.0
click at [291, 180] on div "$280K $380K $215K $250K $190K $248K $220K $210K $275K $150K $745K $315K $250K $…" at bounding box center [258, 284] width 517 height 402
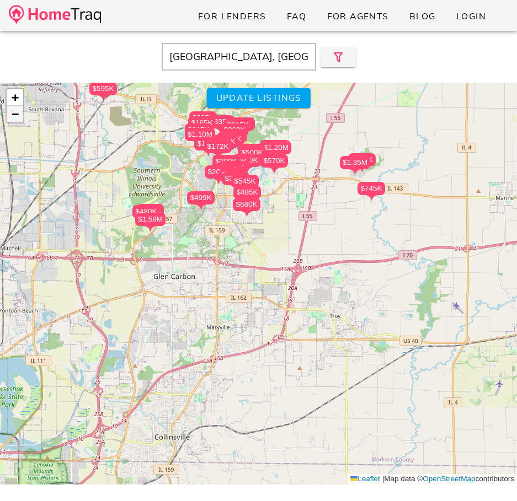
click at [18, 120] on span "−" at bounding box center [15, 114] width 7 height 14
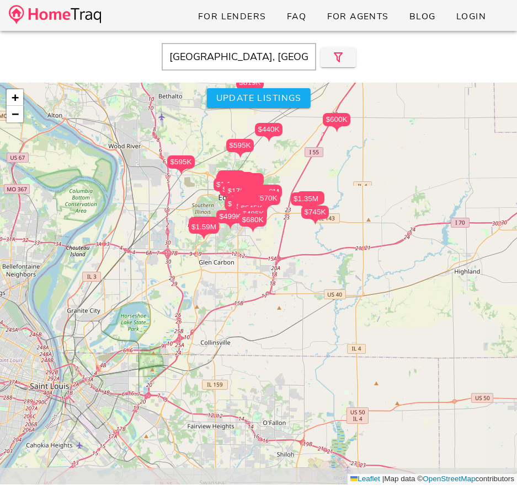
drag, startPoint x: 252, startPoint y: 205, endPoint x: 245, endPoint y: 102, distance: 102.8
click at [245, 187] on div "$500K" at bounding box center [255, 193] width 28 height 13
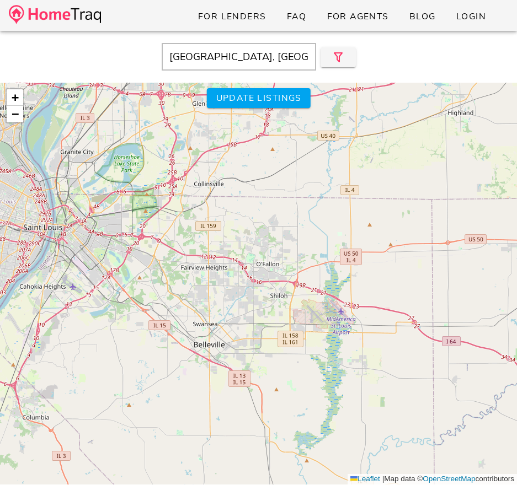
drag, startPoint x: 293, startPoint y: 241, endPoint x: 326, endPoint y: 74, distance: 170.3
click at [326, 74] on div "[GEOGRAPHIC_DATA], [GEOGRAPHIC_DATA] Close $280K $380K $215K $250K $190K $248K …" at bounding box center [258, 281] width 517 height 501
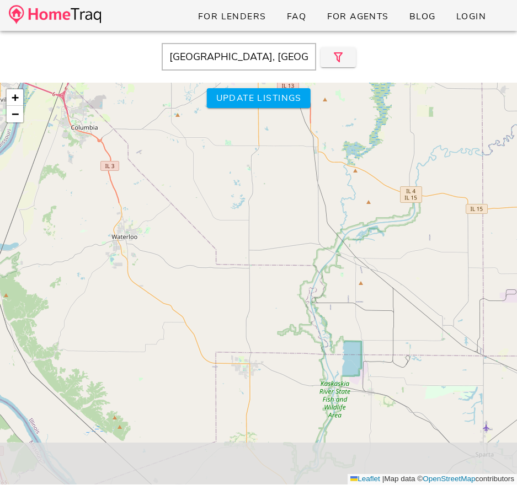
drag, startPoint x: 325, startPoint y: 232, endPoint x: 345, endPoint y: 86, distance: 147.0
click at [345, 86] on div "$280K $380K $215K $250K $190K $248K $220K $210K $275K $150K $745K $315K $250K $…" at bounding box center [258, 284] width 517 height 402
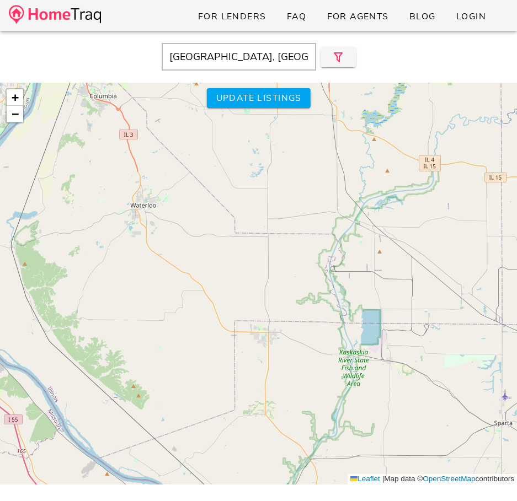
drag, startPoint x: 351, startPoint y: 172, endPoint x: 371, endPoint y: 138, distance: 39.5
click at [371, 138] on div "$280K $380K $215K $250K $190K $248K $220K $210K $275K $150K $745K $315K $250K $…" at bounding box center [258, 284] width 517 height 402
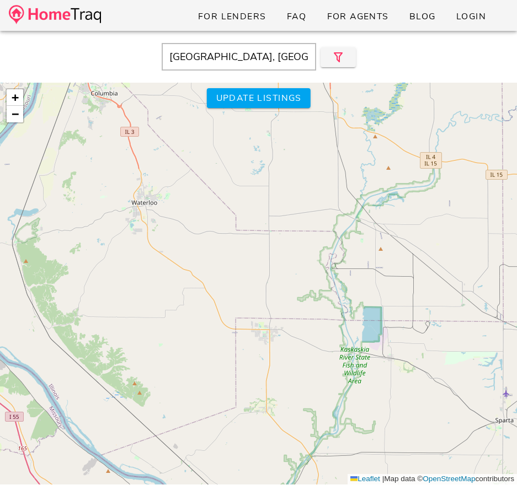
click at [223, 58] on input "[GEOGRAPHIC_DATA], [GEOGRAPHIC_DATA]" at bounding box center [239, 57] width 154 height 28
drag, startPoint x: 223, startPoint y: 58, endPoint x: 119, endPoint y: 46, distance: 105.4
click at [119, 46] on div "[GEOGRAPHIC_DATA], [GEOGRAPHIC_DATA]" at bounding box center [259, 57] width 506 height 28
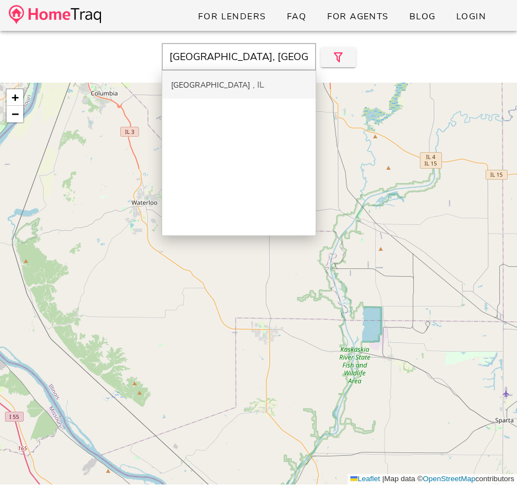
click at [179, 82] on div "[GEOGRAPHIC_DATA]" at bounding box center [210, 85] width 79 height 10
type input "[GEOGRAPHIC_DATA], [GEOGRAPHIC_DATA]"
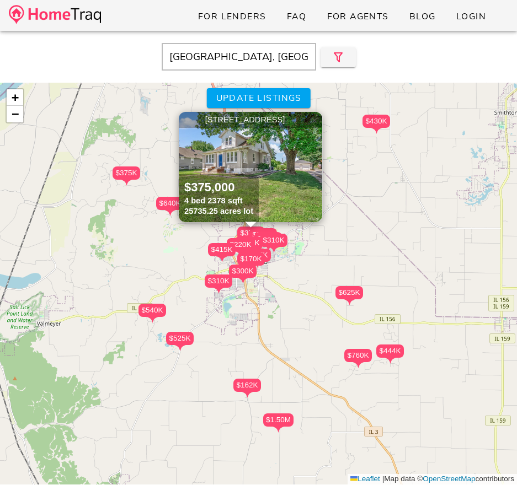
click at [314, 122] on span "×" at bounding box center [314, 120] width 7 height 12
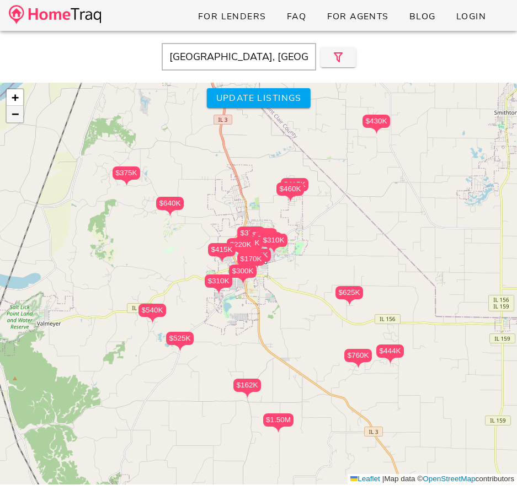
click at [17, 121] on span "−" at bounding box center [15, 114] width 7 height 14
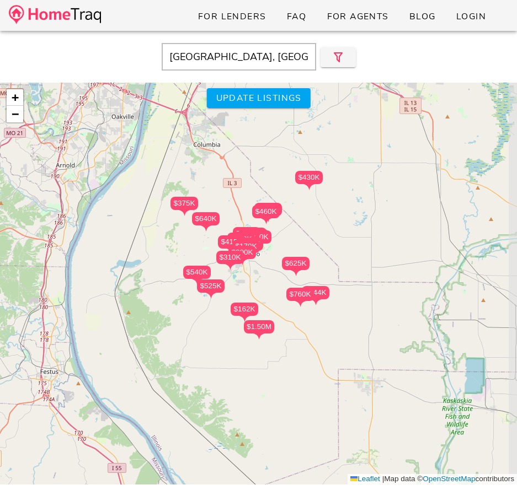
drag, startPoint x: 235, startPoint y: 316, endPoint x: 158, endPoint y: 216, distance: 127.4
click at [158, 216] on div "$284K $515K $460K $444K $540K $640K $625K $400K $430K $300K $310K $415K $220K $…" at bounding box center [258, 284] width 517 height 402
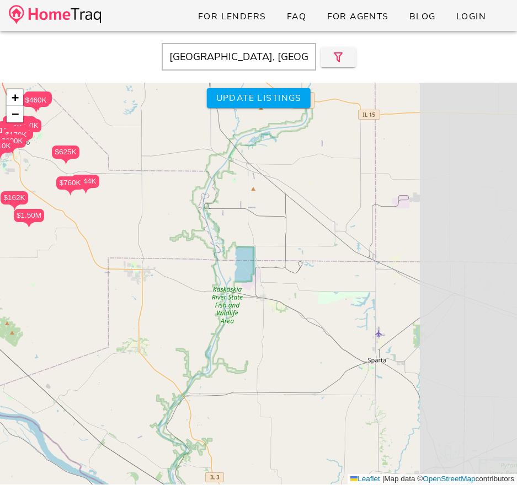
drag, startPoint x: 243, startPoint y: 301, endPoint x: 80, endPoint y: 270, distance: 165.5
click at [80, 270] on div "$284K $515K $460K $444K $540K $640K $625K $400K $430K $300K $310K $415K $220K $…" at bounding box center [258, 284] width 517 height 402
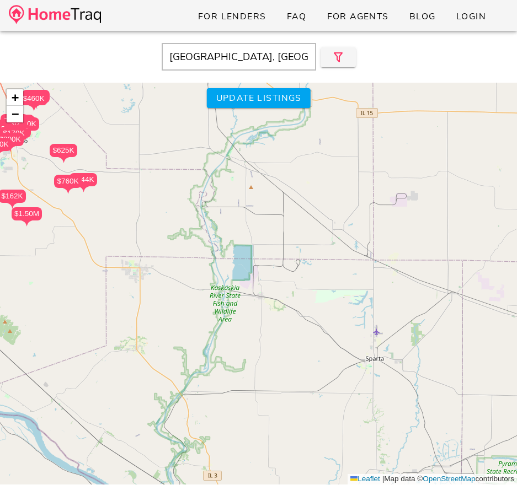
drag, startPoint x: 177, startPoint y: 329, endPoint x: 86, endPoint y: 162, distance: 190.7
click at [86, 162] on div "$284K $515K $460K $444K $540K $640K $625K $400K $430K $300K $310K $415K $220K $…" at bounding box center [258, 284] width 517 height 402
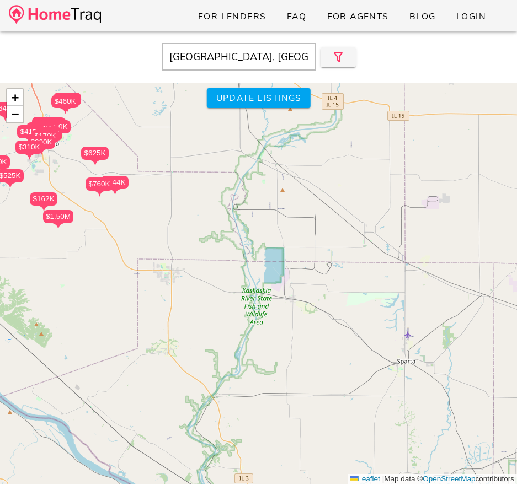
drag, startPoint x: 224, startPoint y: 247, endPoint x: 369, endPoint y: 457, distance: 255.5
click at [369, 457] on div "$284K $515K $460K $444K $540K $640K $625K $400K $430K $300K $310K $415K $220K $…" at bounding box center [258, 284] width 517 height 402
click at [331, 349] on div "$284K $515K $460K $444K $540K $640K $625K $400K $430K $300K $310K $415K $220K $…" at bounding box center [258, 284] width 517 height 402
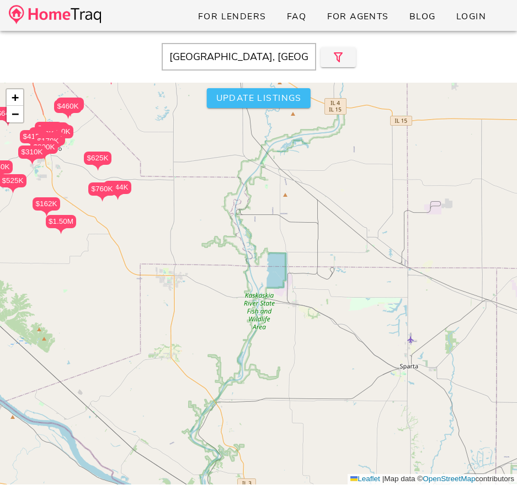
click at [256, 95] on span "Update listings" at bounding box center [258, 98] width 86 height 12
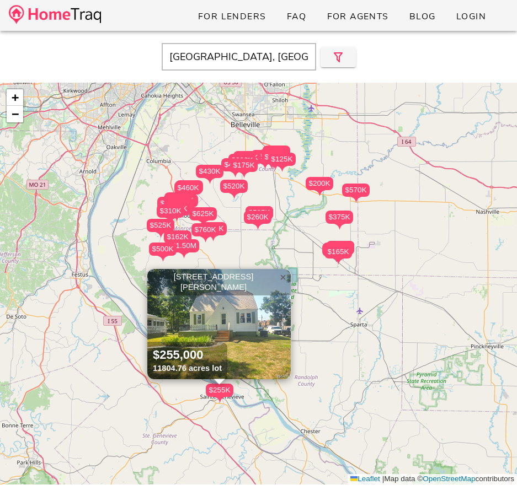
click at [284, 277] on span "×" at bounding box center [283, 277] width 7 height 12
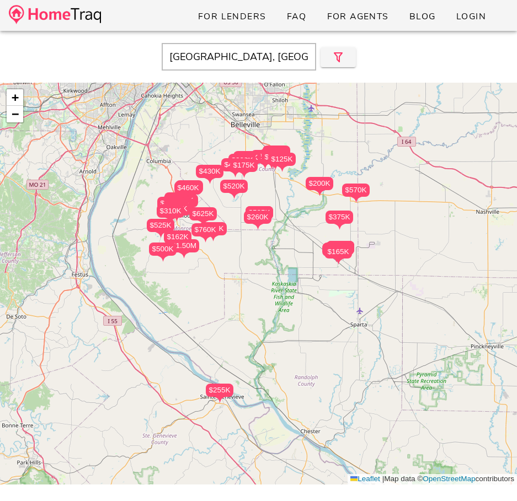
click at [284, 277] on div "$180K $170K $165K $195K $260K $174K $115K $165K $165K $117K $525K $525K $375K $…" at bounding box center [258, 284] width 517 height 402
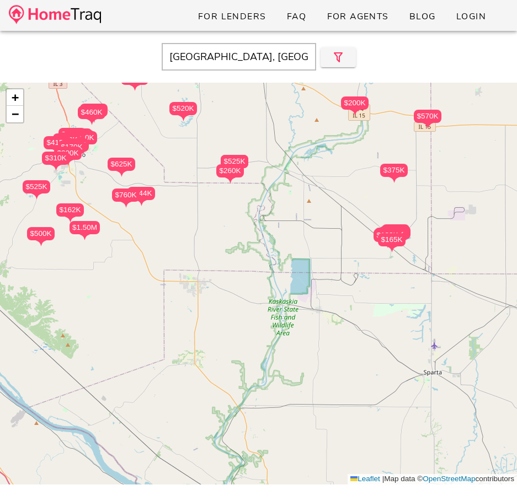
click at [284, 277] on div "$180K $170K $165K $195K $260K $174K $115K $165K $165K $117K $525K $525K $375K $…" at bounding box center [258, 284] width 517 height 402
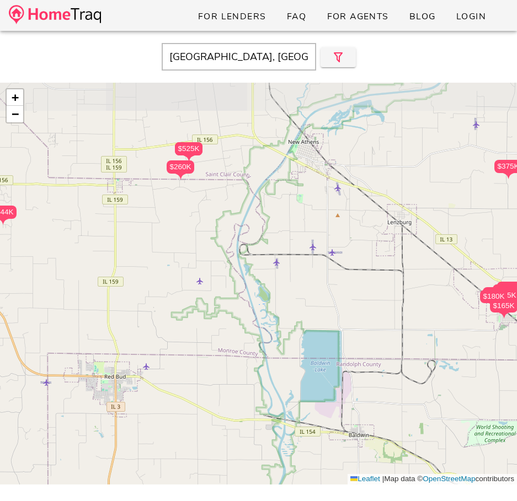
drag, startPoint x: 266, startPoint y: 165, endPoint x: 271, endPoint y: 255, distance: 90.0
click at [271, 255] on div "$180K $170K $165K $195K $260K $174K $115K $165K $165K $117K $525K $525K $375K $…" at bounding box center [258, 284] width 517 height 402
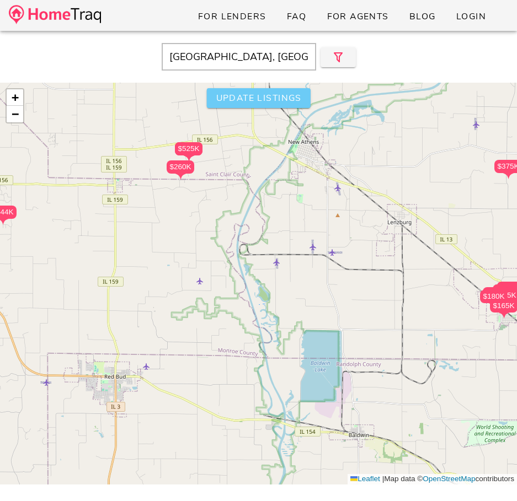
click at [228, 99] on span "Update listings" at bounding box center [258, 98] width 86 height 12
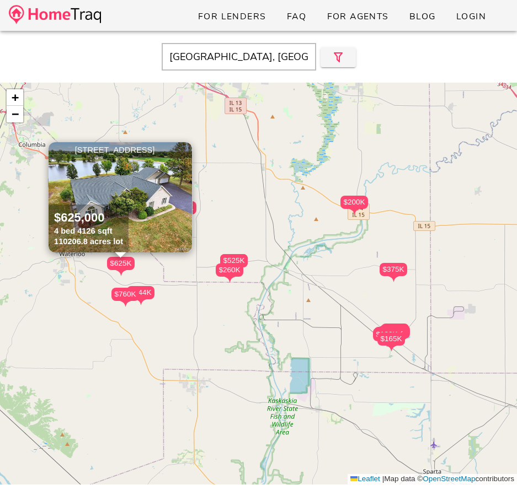
click at [182, 150] on span "×" at bounding box center [184, 150] width 7 height 12
